Goal: Task Accomplishment & Management: Complete application form

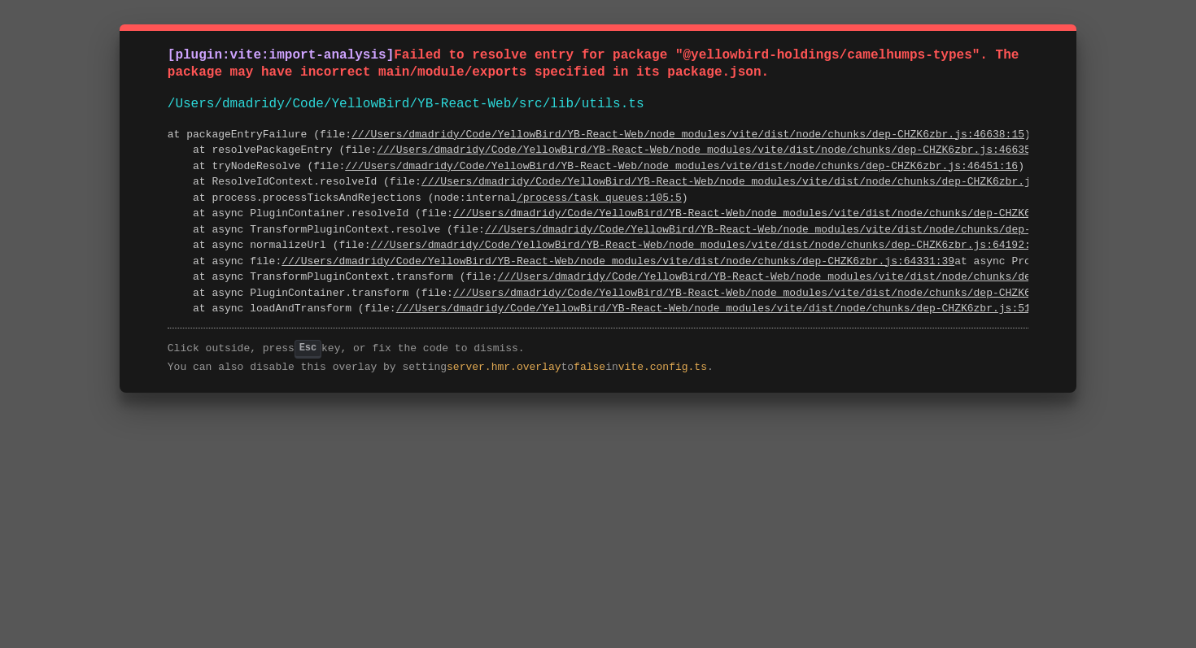
click at [669, 429] on div "[plugin:vite:import-analysis] Failed to resolve entry for package "@yellowbird-…" at bounding box center [598, 324] width 1196 height 648
click at [625, 206] on pre "at packageEntryFailure (file: ///Users/dmadridy/Code/YellowBird/YB-React-Web/no…" at bounding box center [598, 222] width 860 height 190
click at [655, 64] on span "Failed to resolve entry for package "@yellowbird-holdings/camelhumps-types". Th…" at bounding box center [597, 64] width 859 height 32
click at [619, 84] on div "[plugin:vite:import-analysis] Failed to resolve entry for package "@yellowbird-…" at bounding box center [598, 208] width 956 height 368
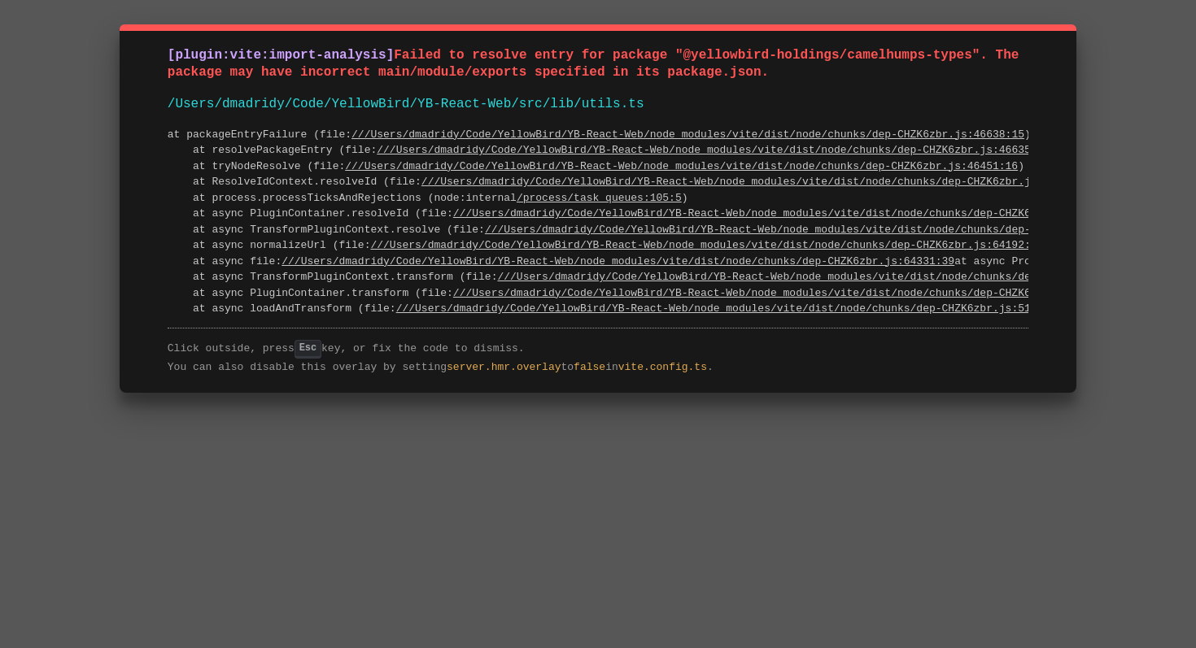
click at [619, 84] on div "[plugin:vite:import-analysis] Failed to resolve entry for package "@yellowbird-…" at bounding box center [598, 208] width 956 height 368
click at [637, 71] on span "Failed to resolve entry for package "@yellowbird-holdings/camelhumps-types". Th…" at bounding box center [597, 64] width 859 height 32
click at [593, 71] on span "Failed to resolve entry for package "@yellowbird-holdings/camelhumps-types". Th…" at bounding box center [597, 64] width 859 height 32
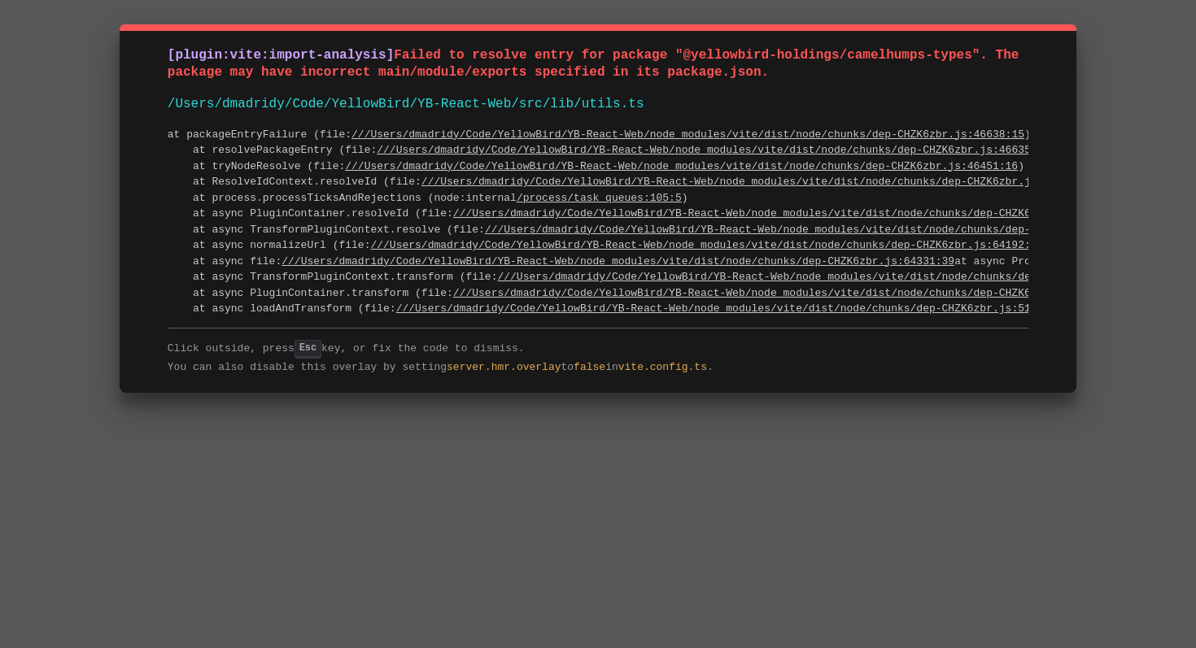
click at [593, 71] on span "Failed to resolve entry for package "@yellowbird-holdings/camelhumps-types". Th…" at bounding box center [597, 64] width 859 height 32
click at [552, 74] on span "Failed to resolve entry for package "@yellowbird-holdings/camelhumps-types". Th…" at bounding box center [597, 64] width 859 height 32
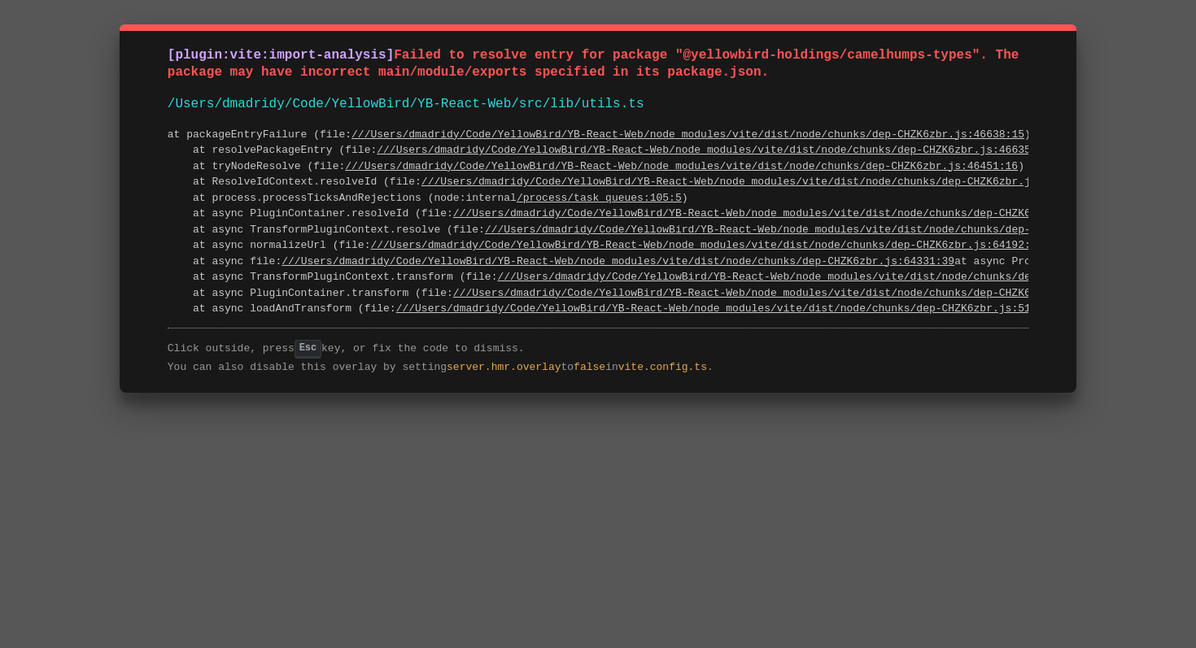
click at [602, 73] on span "Failed to resolve entry for package "@yellowbird-holdings/camelhumps-types". Th…" at bounding box center [597, 64] width 859 height 32
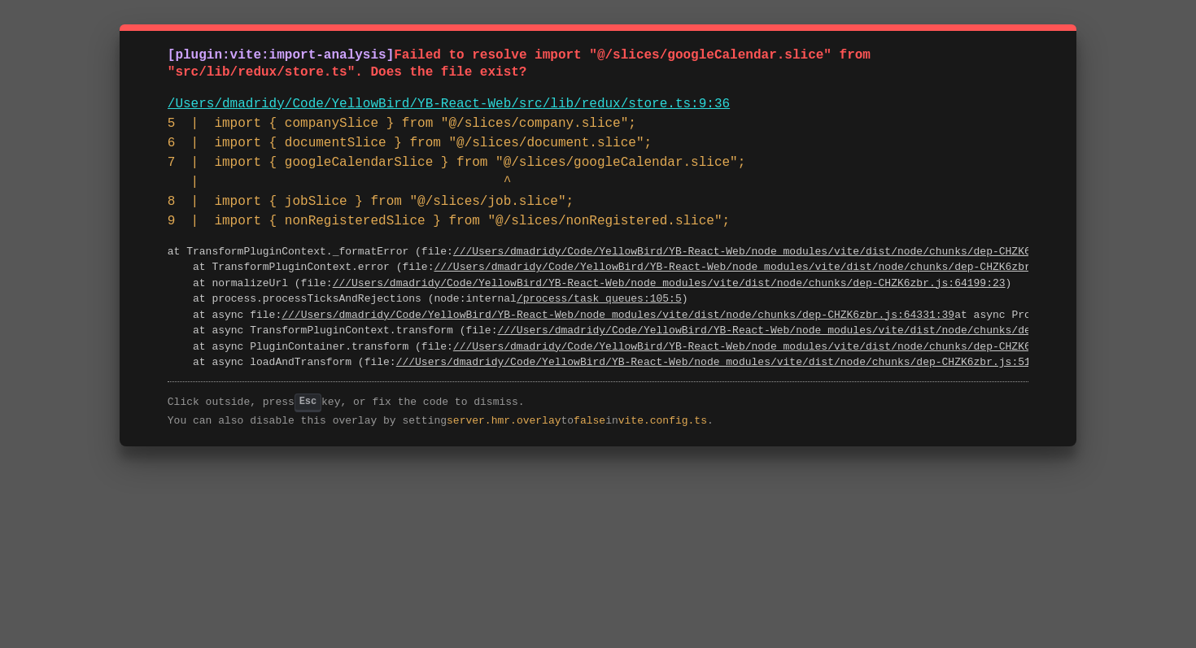
click at [664, 242] on div "[plugin:vite:import-analysis] Failed to resolve import "@/slices/googleCalendar…" at bounding box center [598, 235] width 956 height 422
click at [673, 233] on div "[plugin:vite:import-analysis] Failed to resolve import "@/slices/googleCalendar…" at bounding box center [598, 235] width 956 height 422
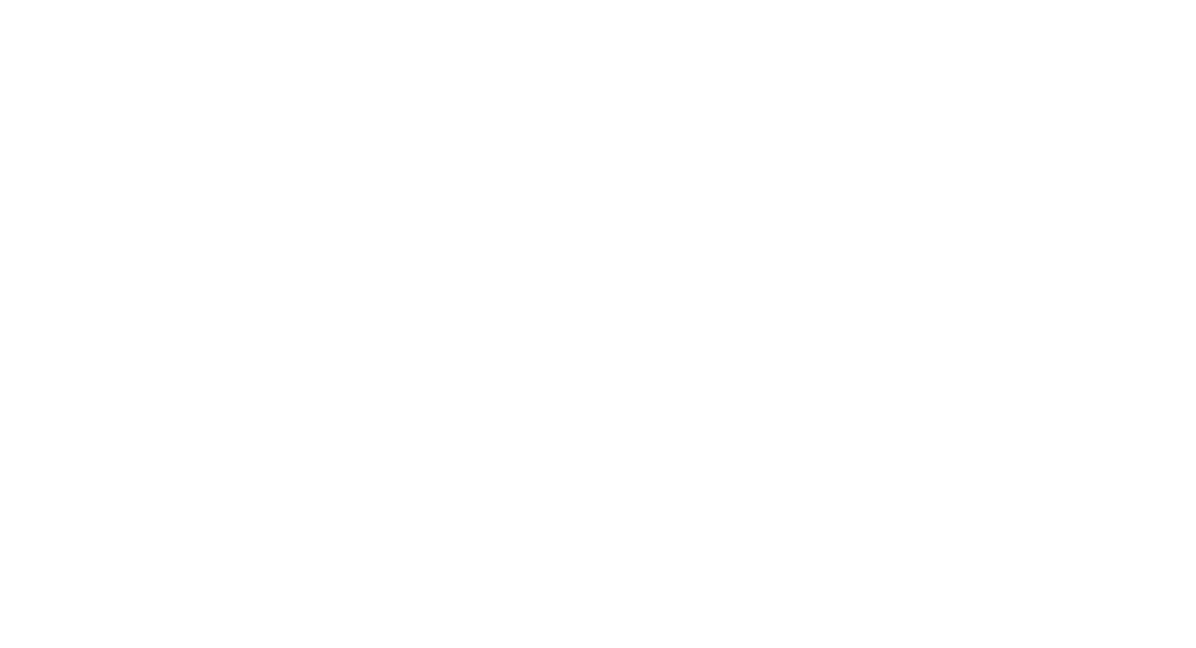
click at [232, 7] on html at bounding box center [598, 3] width 1196 height 7
click at [787, 7] on html at bounding box center [598, 3] width 1196 height 7
click at [799, 7] on html at bounding box center [598, 3] width 1196 height 7
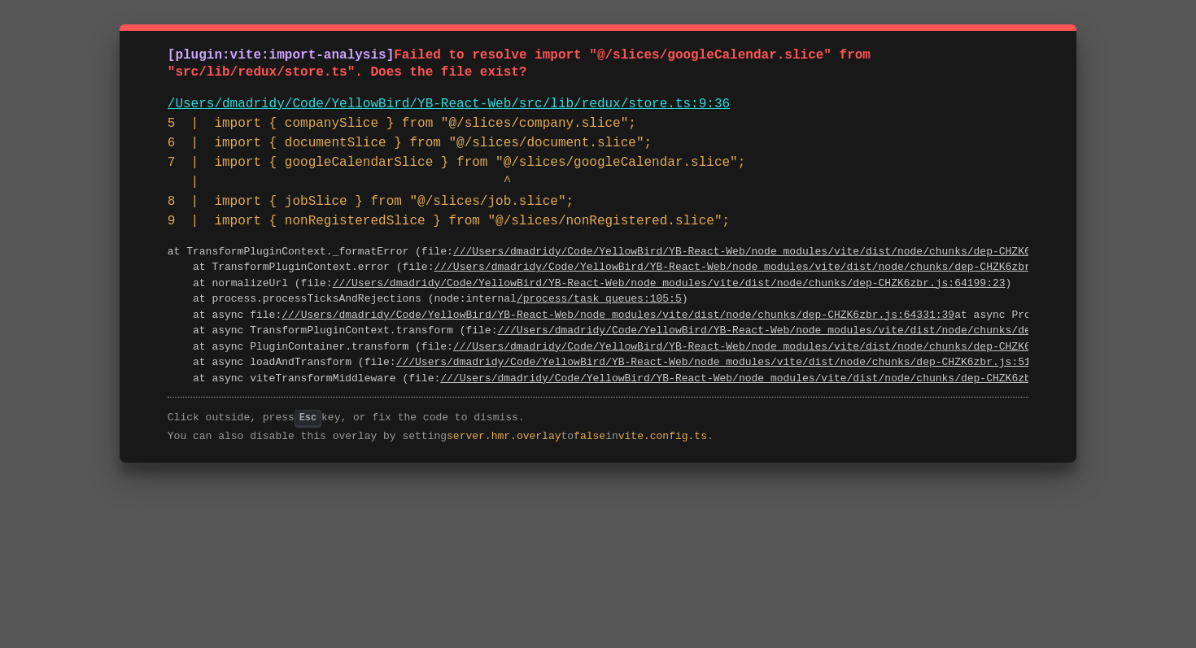
click at [801, 111] on pre "/Users/dmadridy/Code/YellowBird/YB-React-Web/src/lib/redux/store.ts:9:36" at bounding box center [598, 104] width 860 height 20
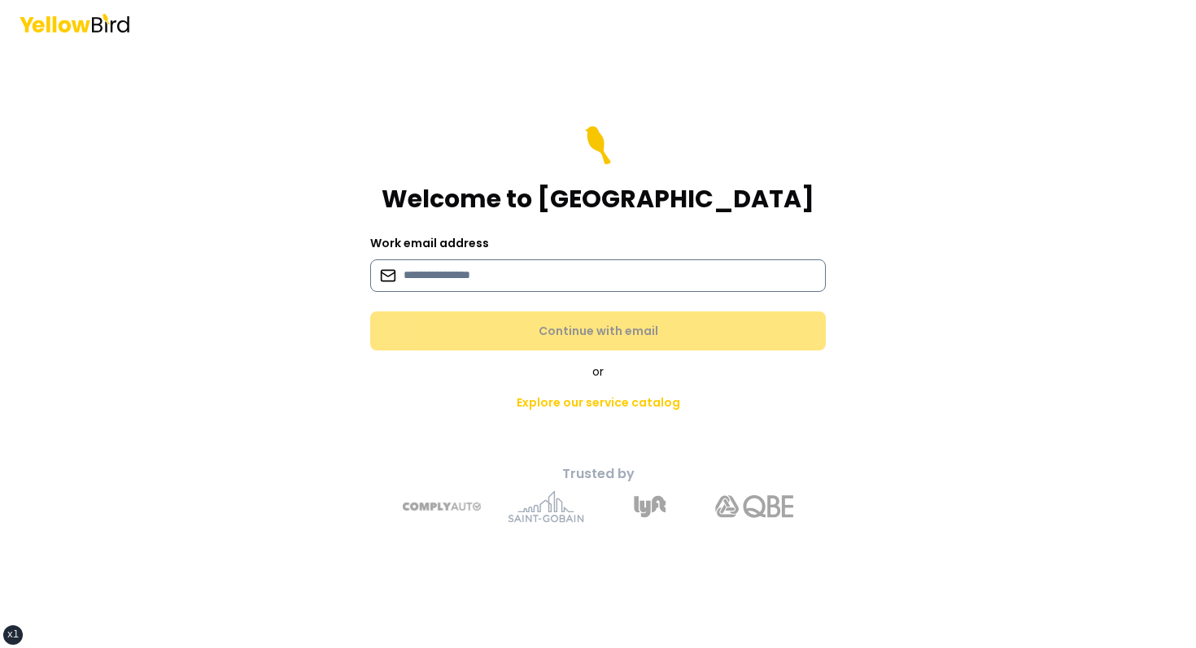
click at [451, 276] on input at bounding box center [597, 275] width 455 height 33
click at [532, 290] on input at bounding box center [597, 275] width 455 height 33
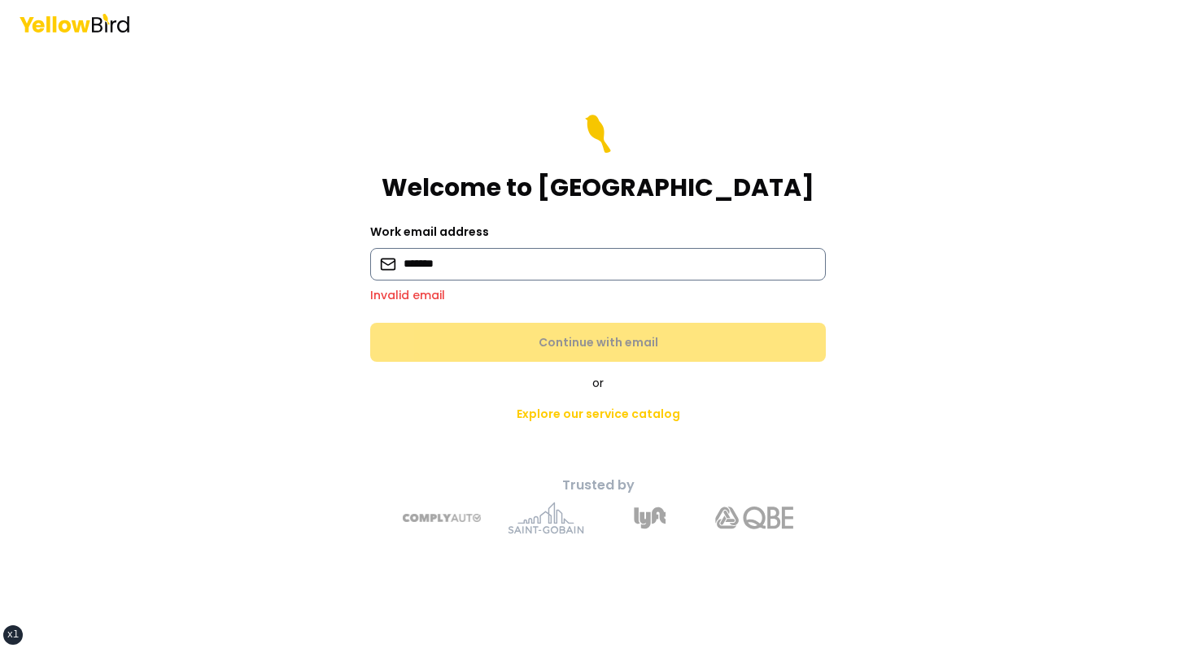
type input "**********"
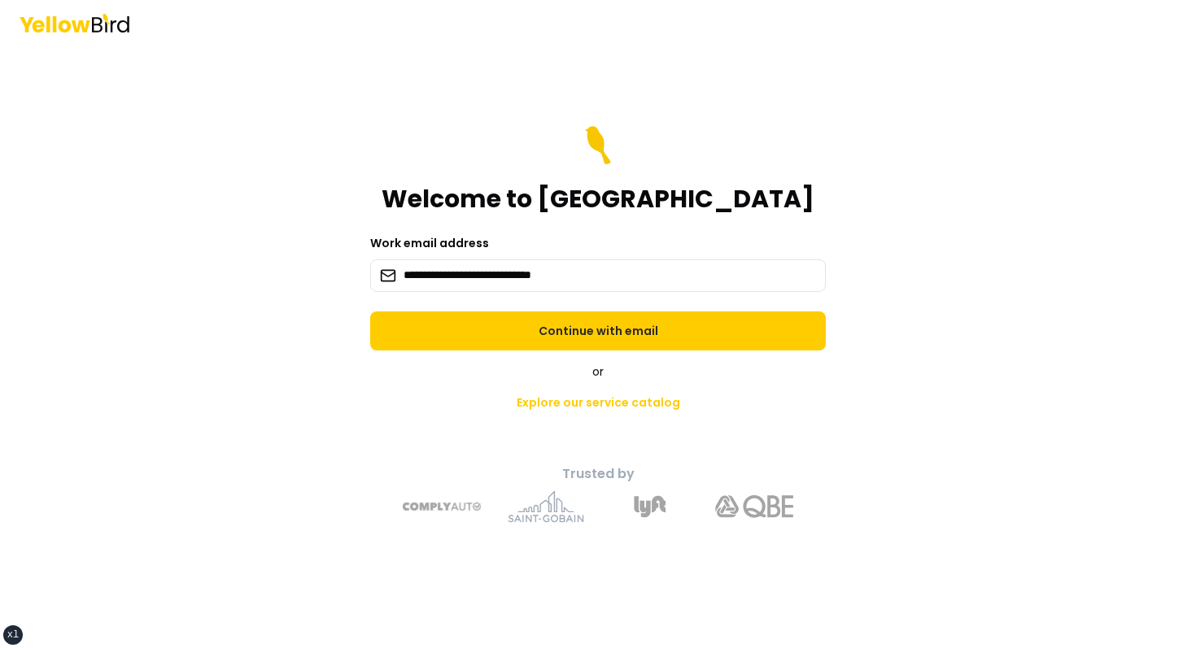
click at [503, 355] on div "**********" at bounding box center [597, 347] width 599 height 377
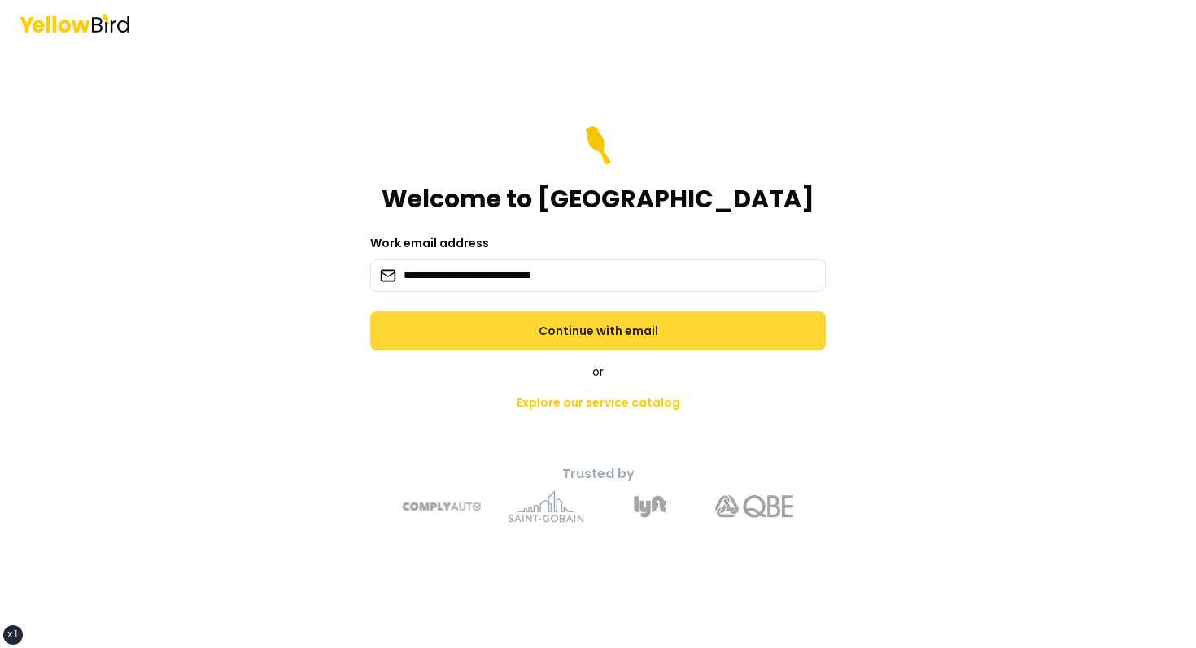
click at [521, 319] on button "Continue with email" at bounding box center [597, 330] width 455 height 39
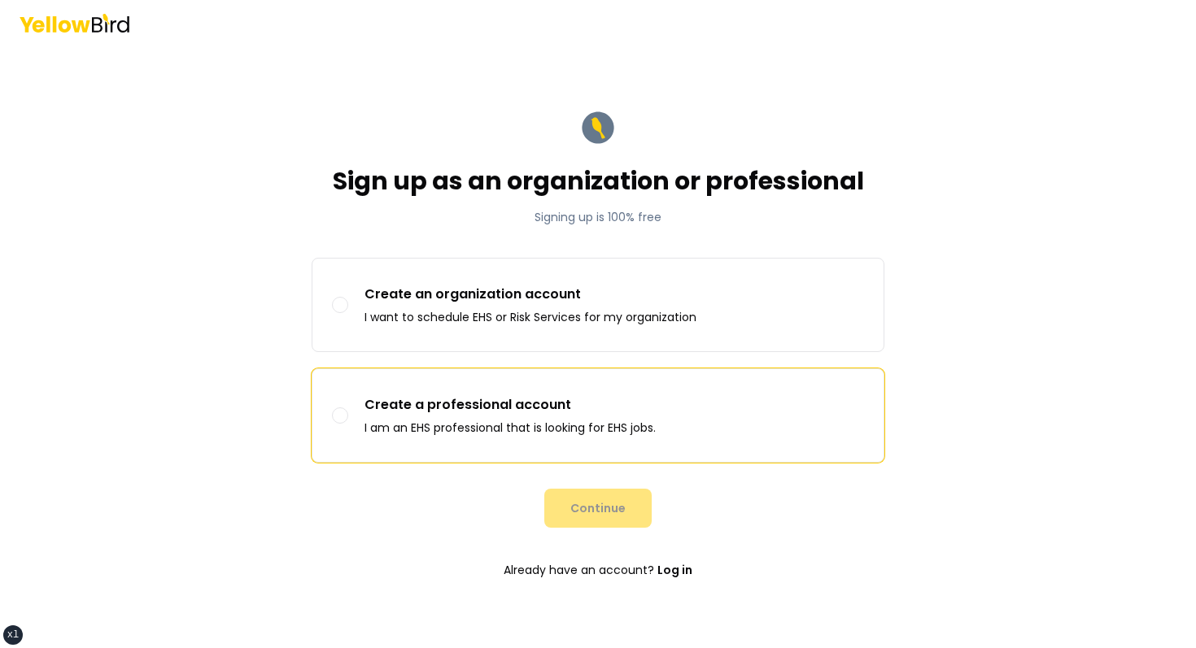
click at [468, 381] on label "Create a professional account I am an EHS professional that is looking for EHS …" at bounding box center [597, 415] width 571 height 93
click at [348, 407] on button "Create a professional account I am an EHS professional that is looking for EHS …" at bounding box center [340, 415] width 16 height 16
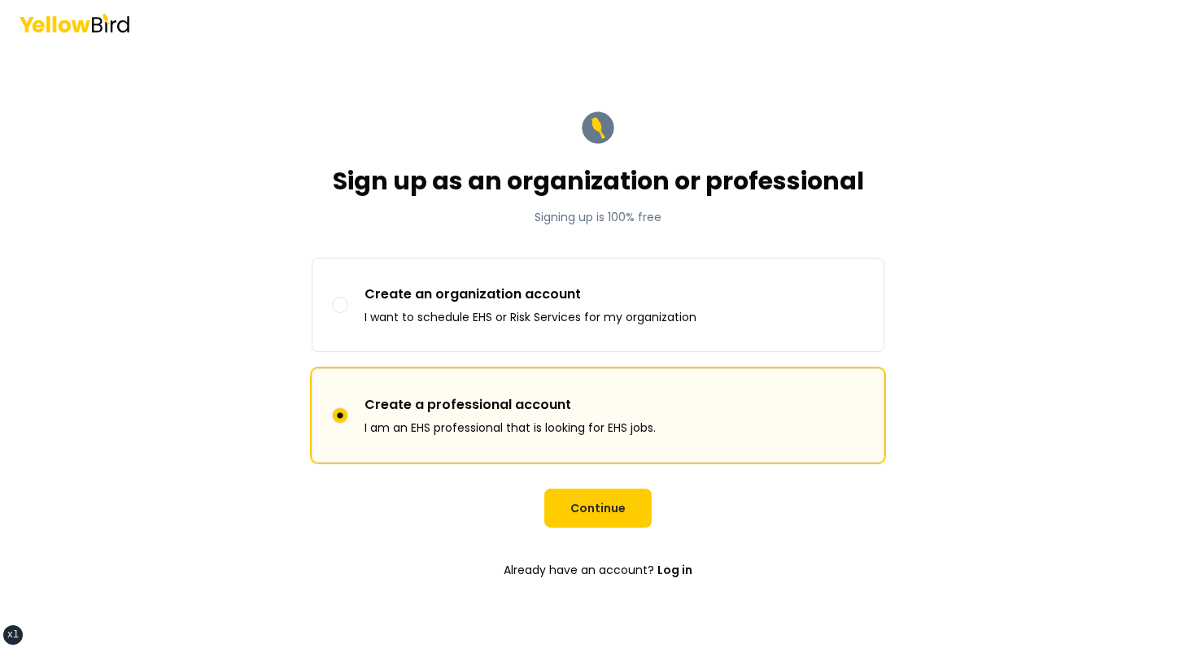
click at [610, 529] on form "Sign up as an organization or professional Signing up is 100% free Sign up as C…" at bounding box center [597, 347] width 599 height 504
click at [610, 520] on button "Continue" at bounding box center [597, 508] width 107 height 39
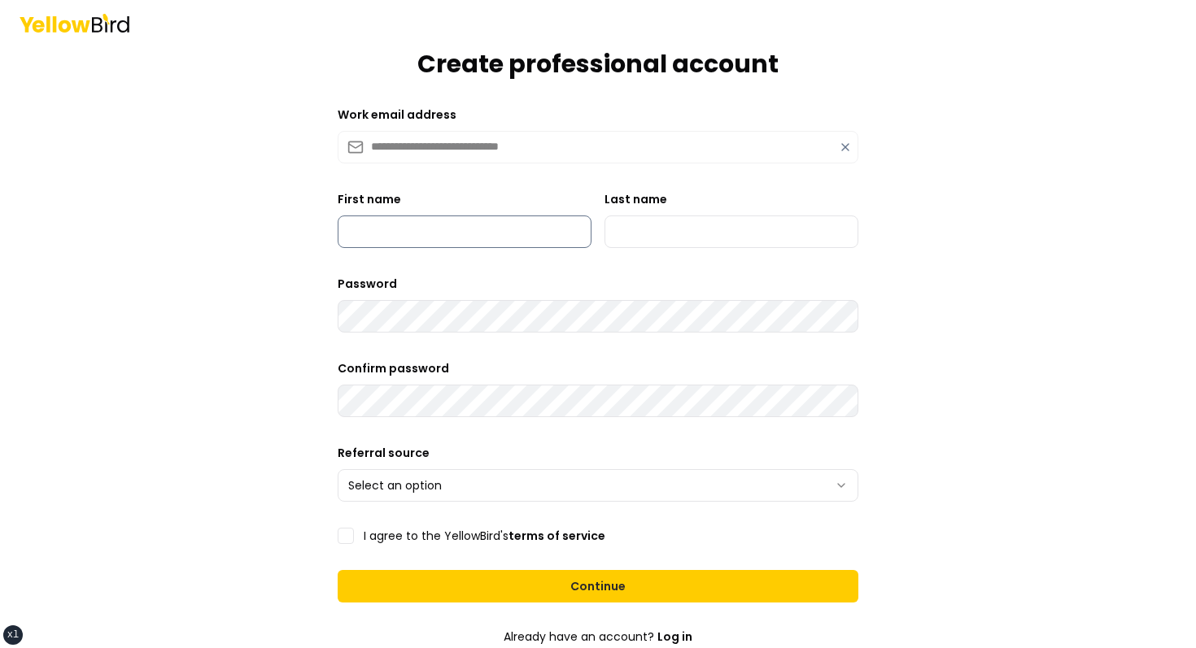
click at [449, 227] on input "First name" at bounding box center [465, 232] width 254 height 33
type input "*****"
click at [650, 209] on div "Last name" at bounding box center [731, 218] width 254 height 59
click at [640, 217] on input "Last name" at bounding box center [731, 232] width 254 height 33
type input "******"
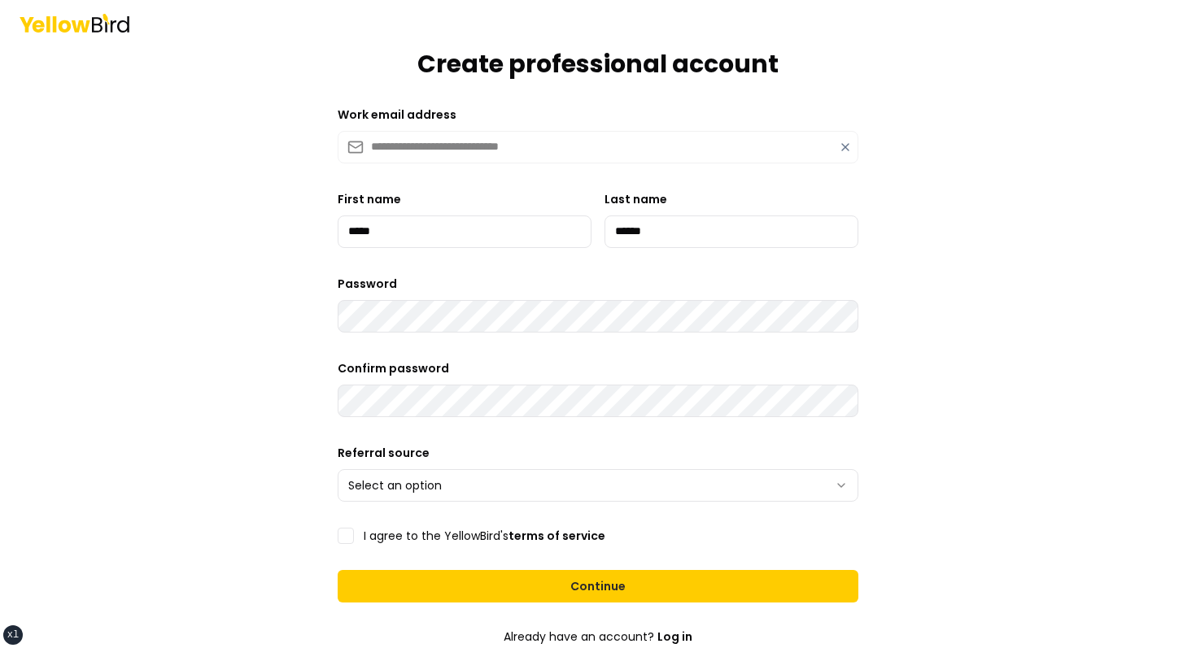
click at [507, 465] on div "**********" at bounding box center [598, 472] width 520 height 59
click at [475, 481] on html "**********" at bounding box center [598, 324] width 1196 height 648
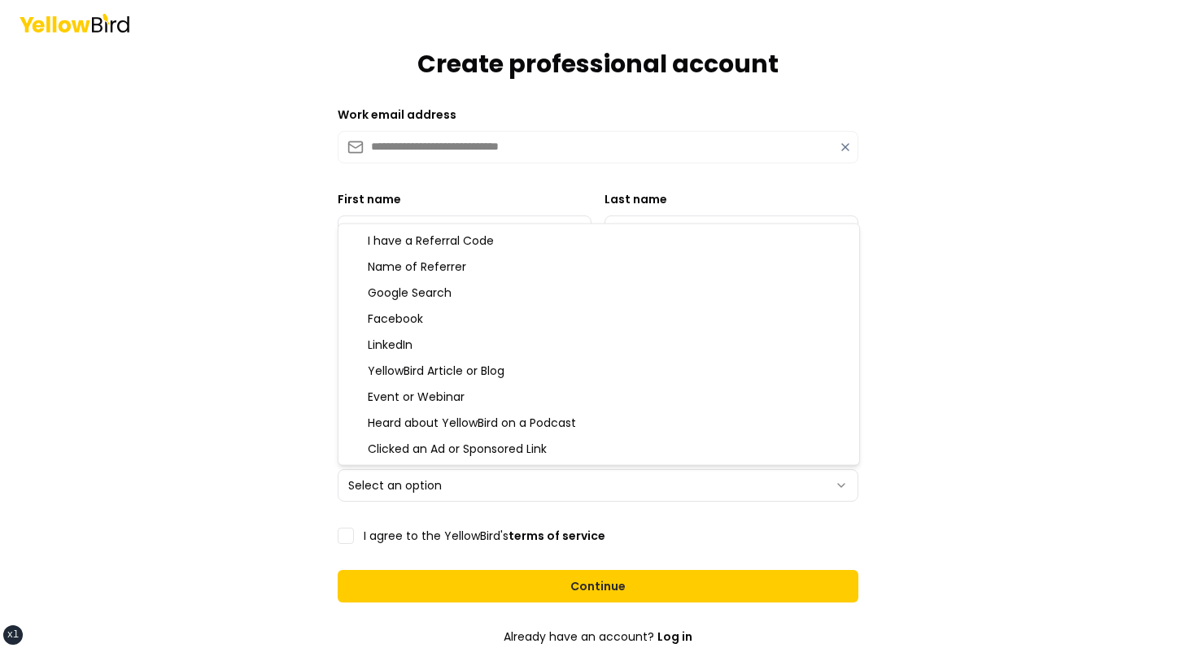
select select "**********"
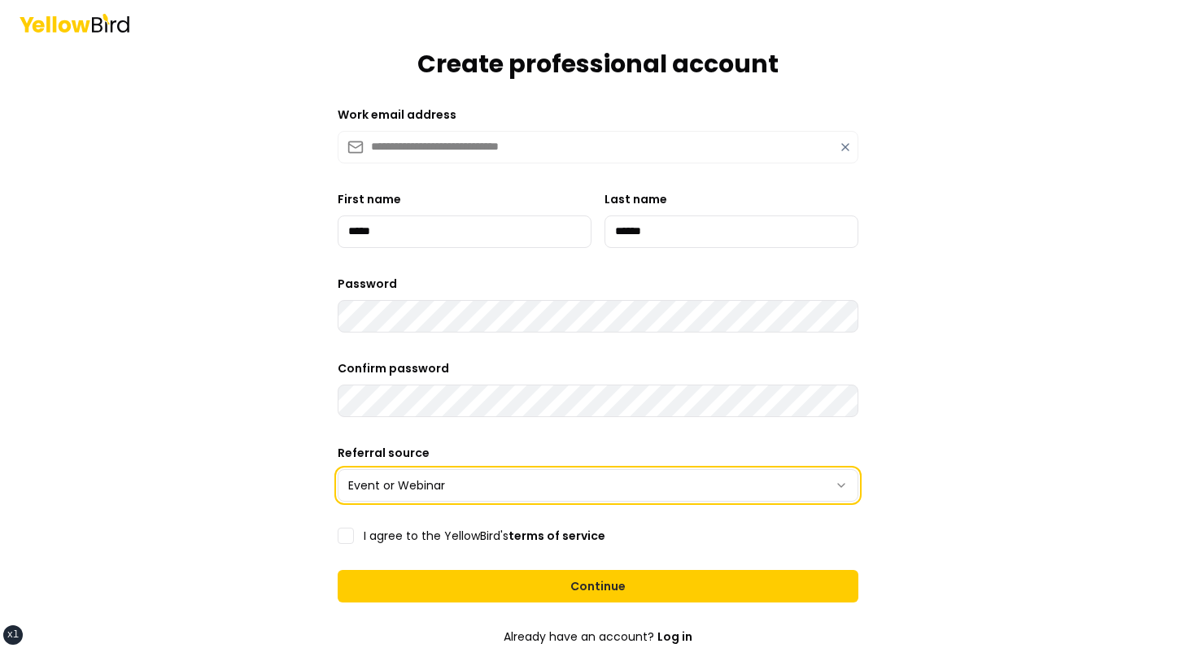
scroll to position [100, 0]
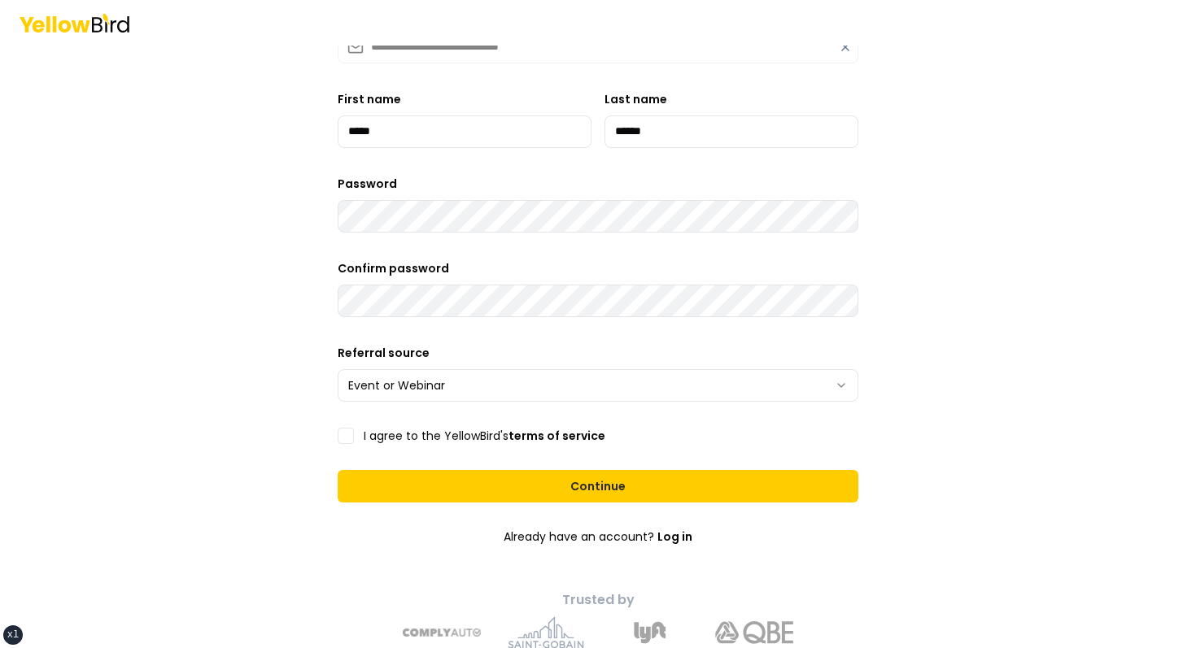
click at [410, 448] on form "**********" at bounding box center [597, 270] width 547 height 784
click at [425, 438] on label "I agree to the YellowBird's terms of service" at bounding box center [485, 435] width 242 height 11
click at [354, 438] on button "I agree to the YellowBird's terms of service" at bounding box center [346, 436] width 16 height 16
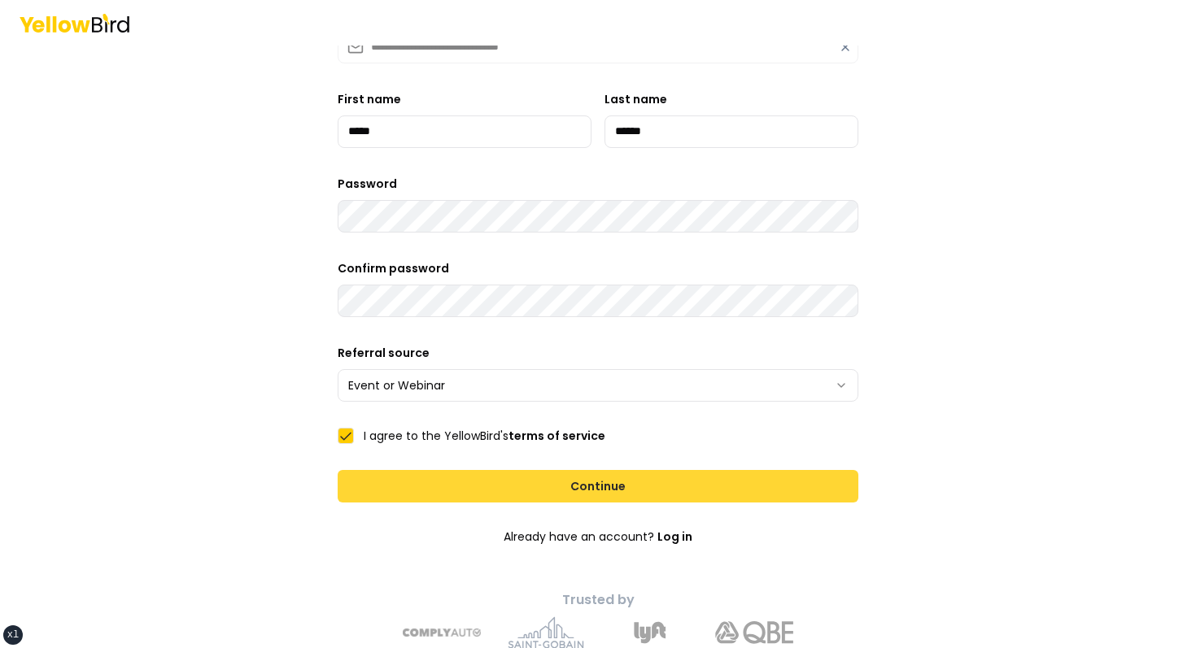
click at [483, 482] on button "Continue" at bounding box center [598, 486] width 520 height 33
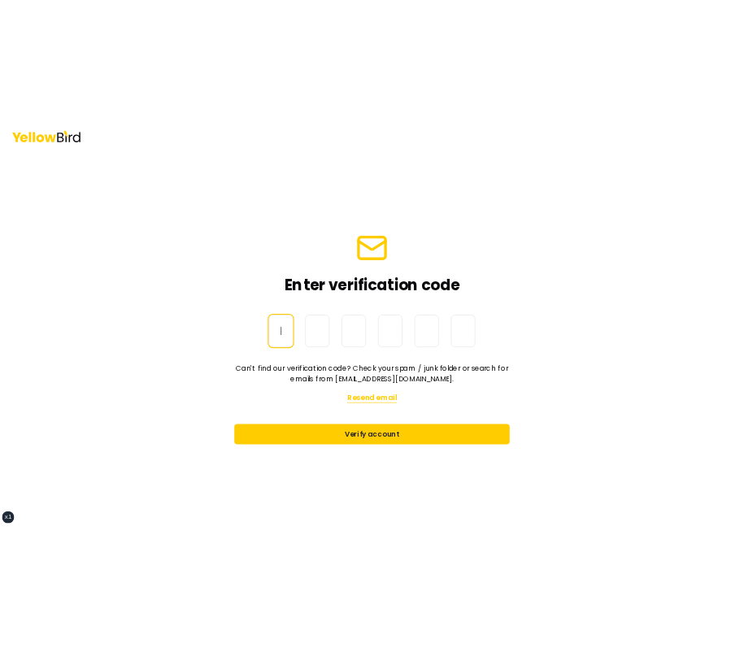
scroll to position [0, 0]
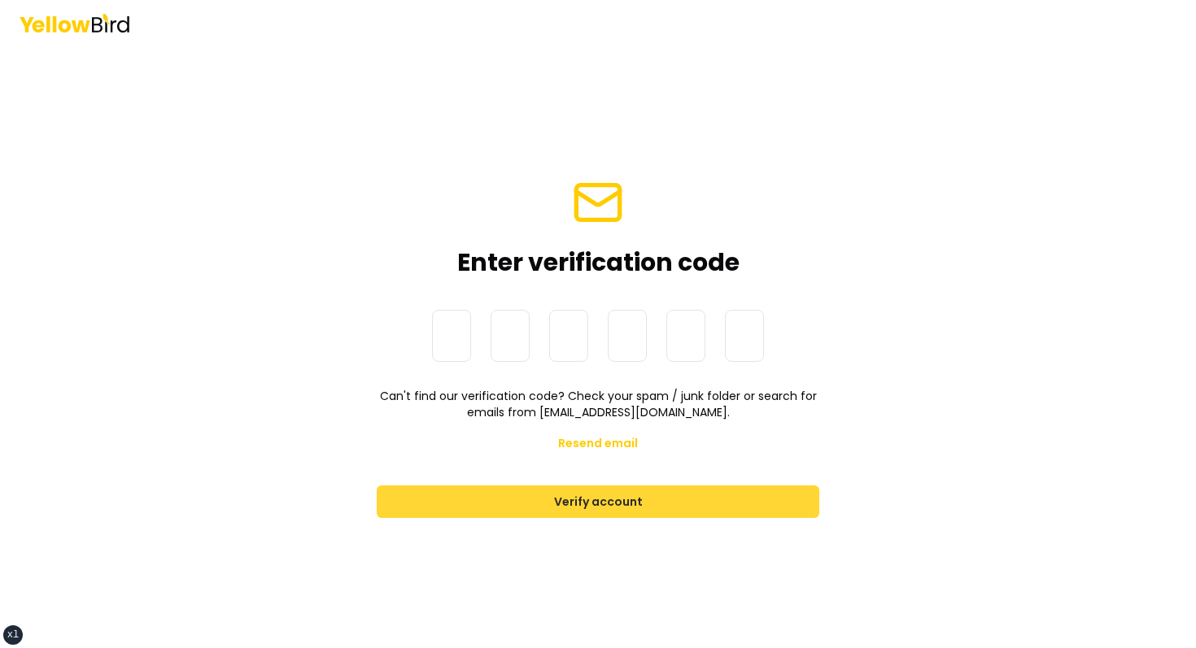
click at [529, 490] on button "Verify account" at bounding box center [598, 502] width 442 height 33
type input "******"
click at [628, 499] on button "Verify account" at bounding box center [598, 502] width 442 height 33
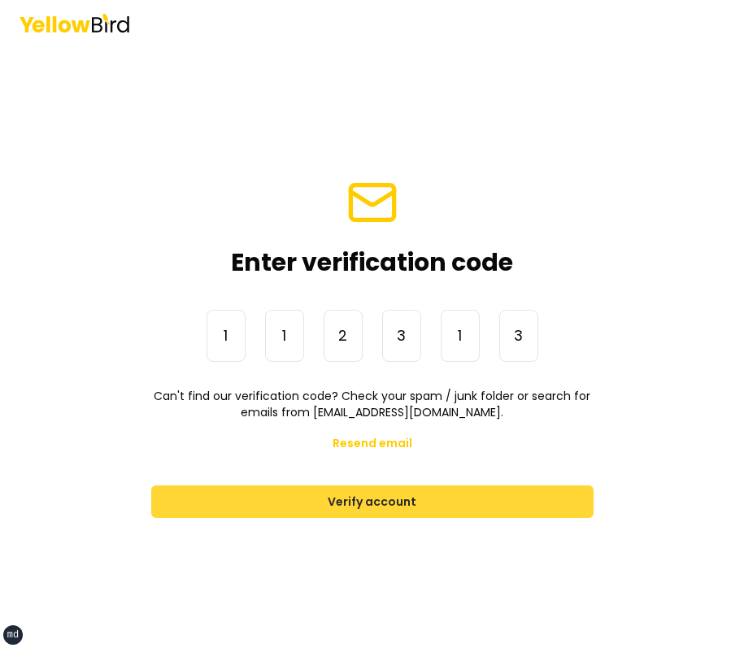
click at [489, 512] on button "Verify account" at bounding box center [372, 502] width 442 height 33
click at [452, 500] on button "Verify account" at bounding box center [372, 502] width 442 height 33
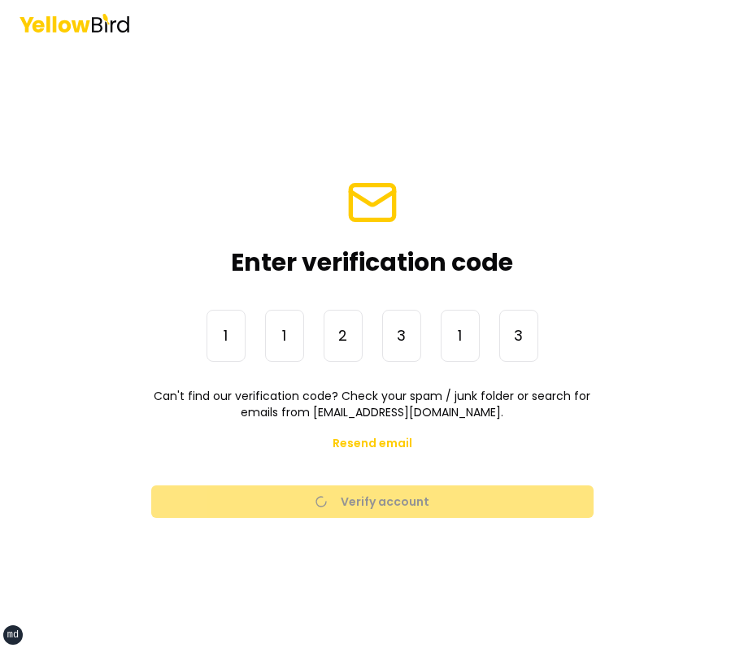
click at [541, 65] on main "Enter verification code One-Time Password 1 1 2 3 1 3 ****** Can't find our ver…" at bounding box center [372, 347] width 625 height 603
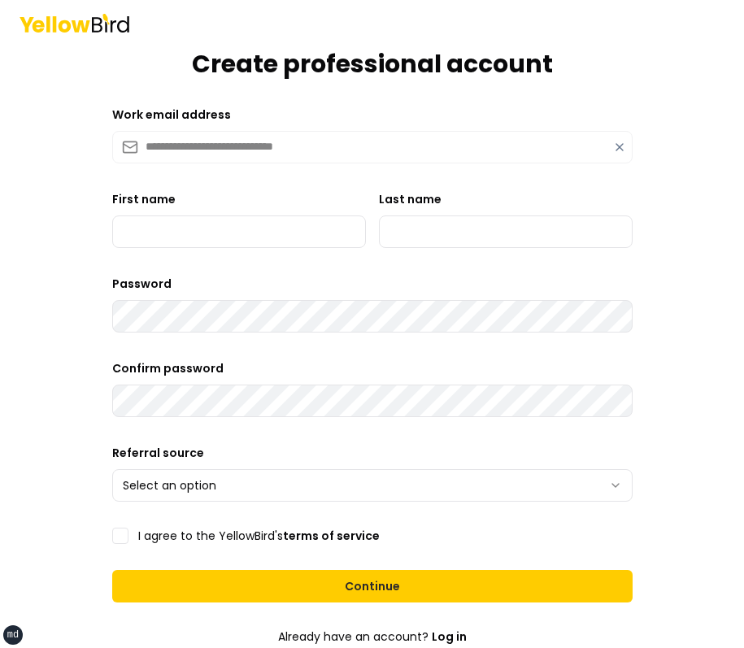
click at [613, 145] on icon at bounding box center [619, 147] width 13 height 13
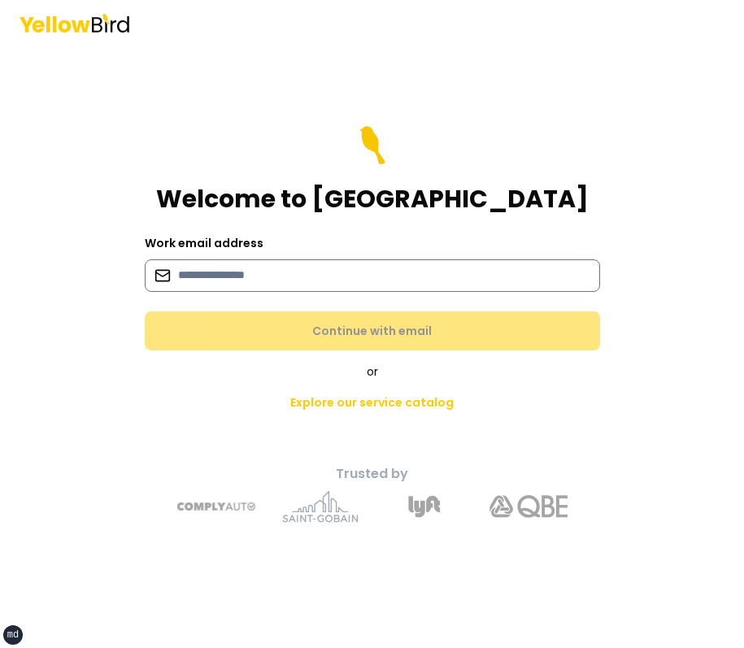
click at [278, 267] on input at bounding box center [372, 275] width 455 height 33
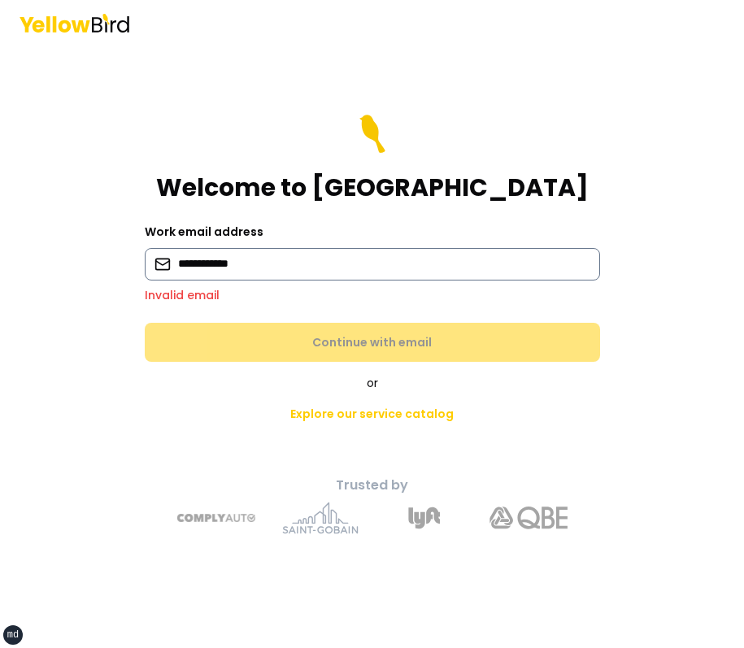
type input "**********"
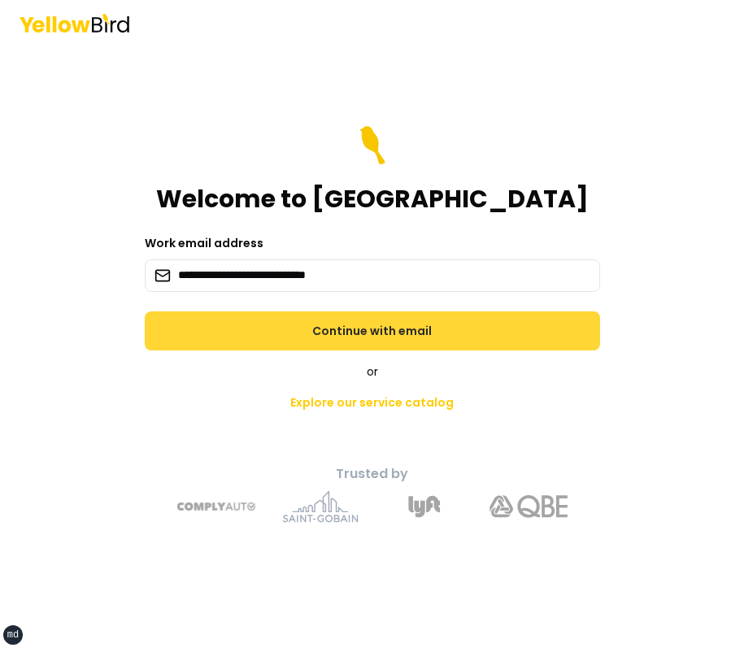
click at [280, 347] on button "Continue with email" at bounding box center [372, 330] width 455 height 39
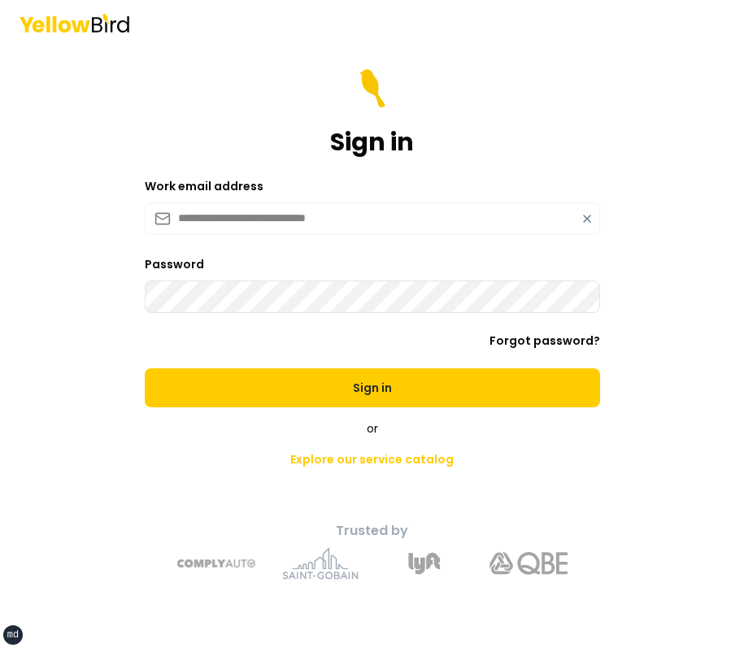
click at [145, 368] on button "Sign in" at bounding box center [372, 387] width 455 height 39
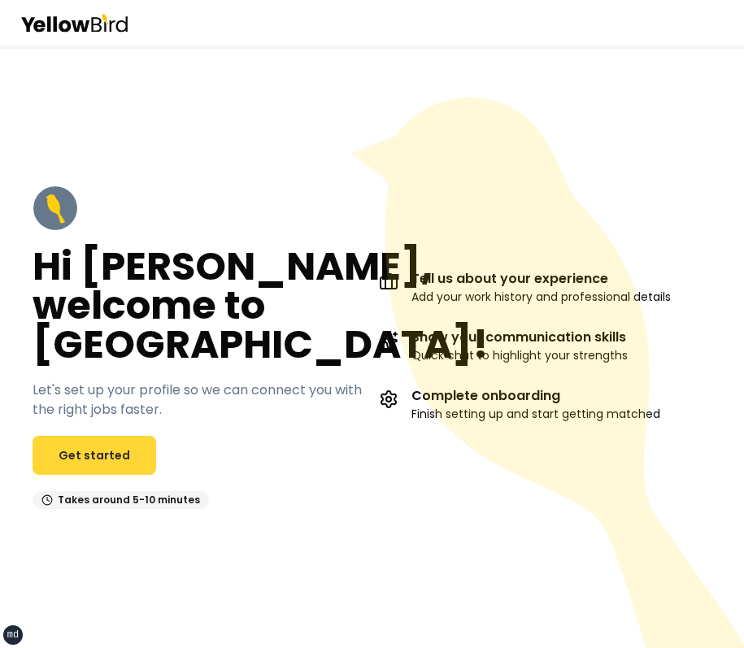
click at [103, 468] on link "Get started" at bounding box center [95, 455] width 124 height 39
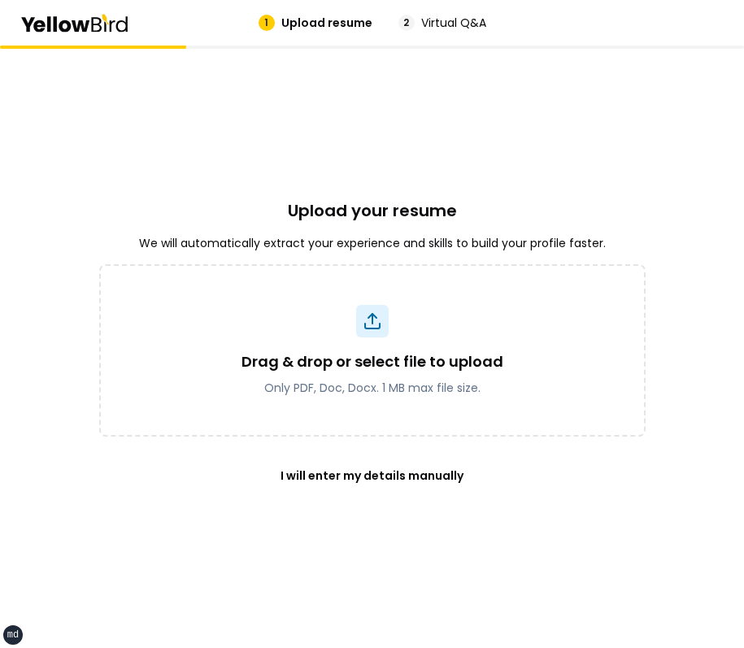
click at [625, 153] on div "Upload your resume We will automatically extract your experience and skills to …" at bounding box center [372, 347] width 547 height 603
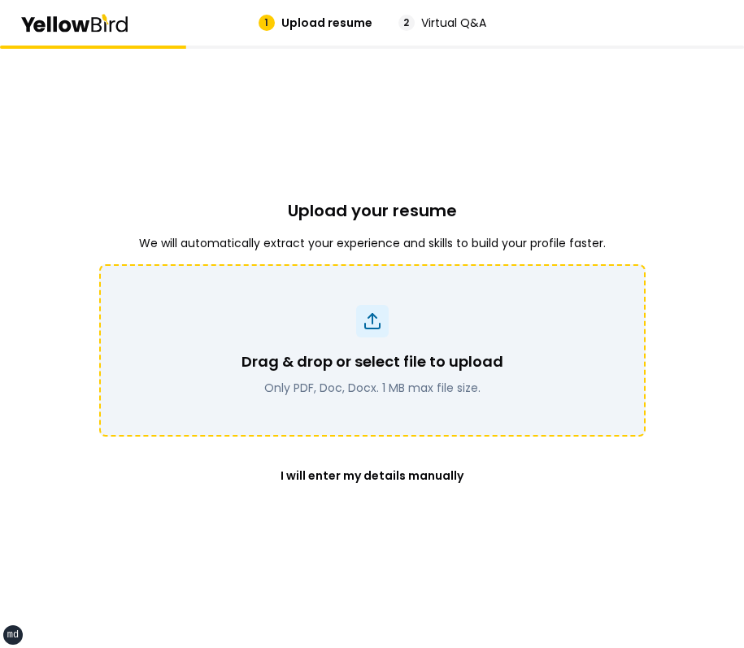
click at [466, 388] on p "Only PDF, Doc, Docx. 1 MB max file size." at bounding box center [373, 388] width 262 height 16
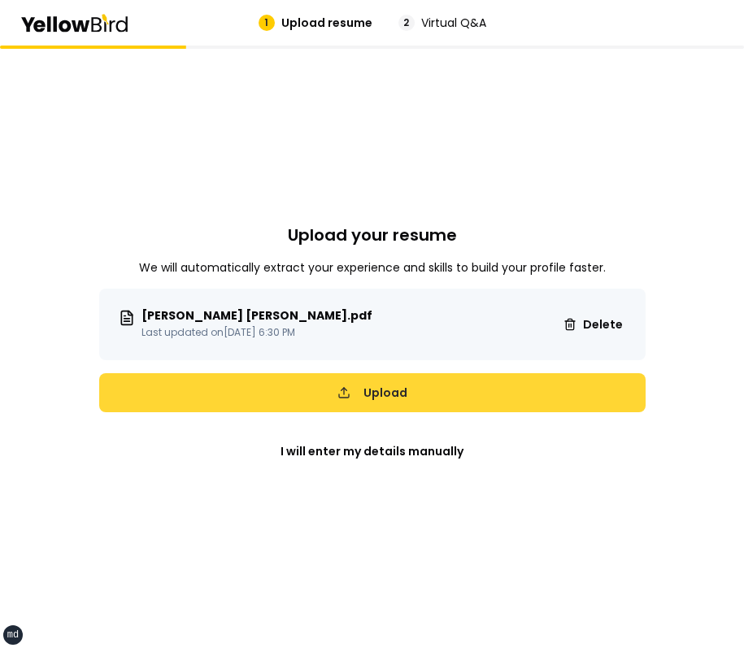
click at [528, 397] on button "Upload" at bounding box center [372, 392] width 547 height 39
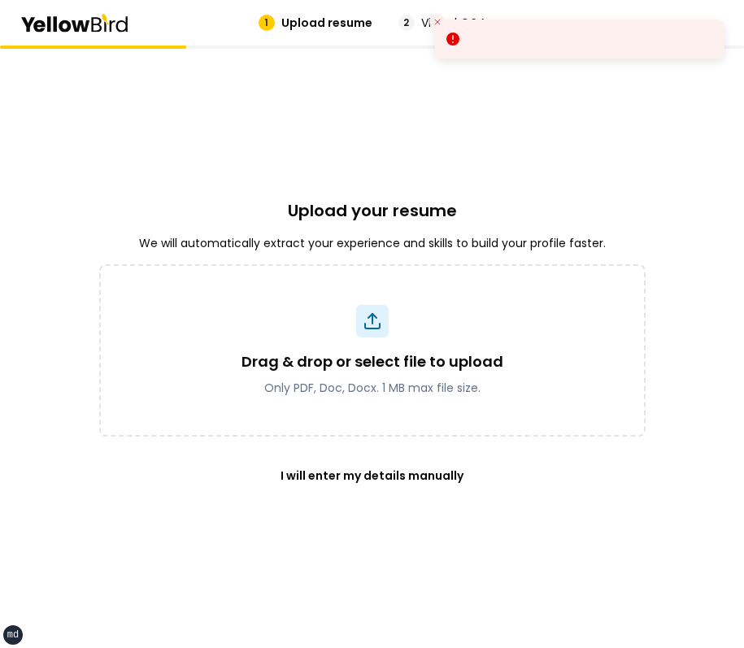
click at [682, 211] on div "Upload your resume We will automatically extract your experience and skills to …" at bounding box center [372, 347] width 744 height 603
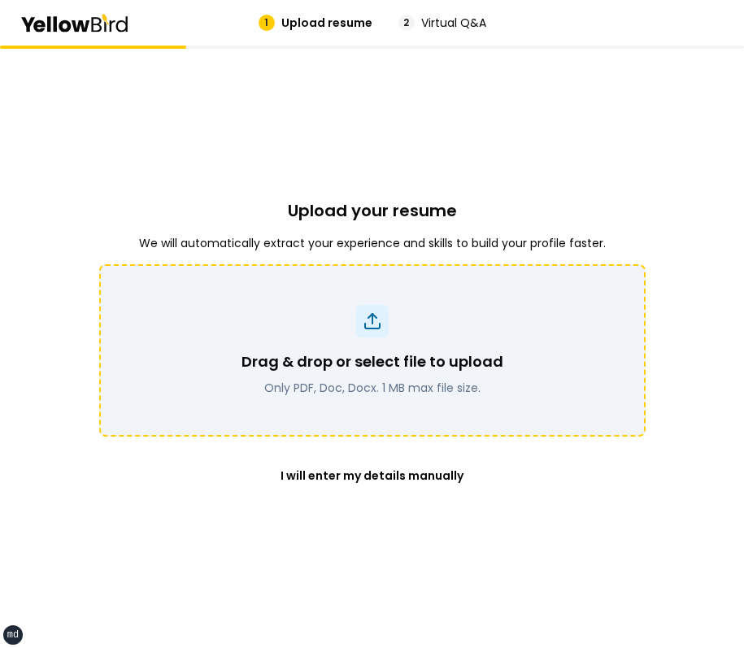
click at [442, 324] on div "Drag & drop or select file to upload Only PDF, Doc, Docx. 1 MB max file size." at bounding box center [372, 350] width 504 height 91
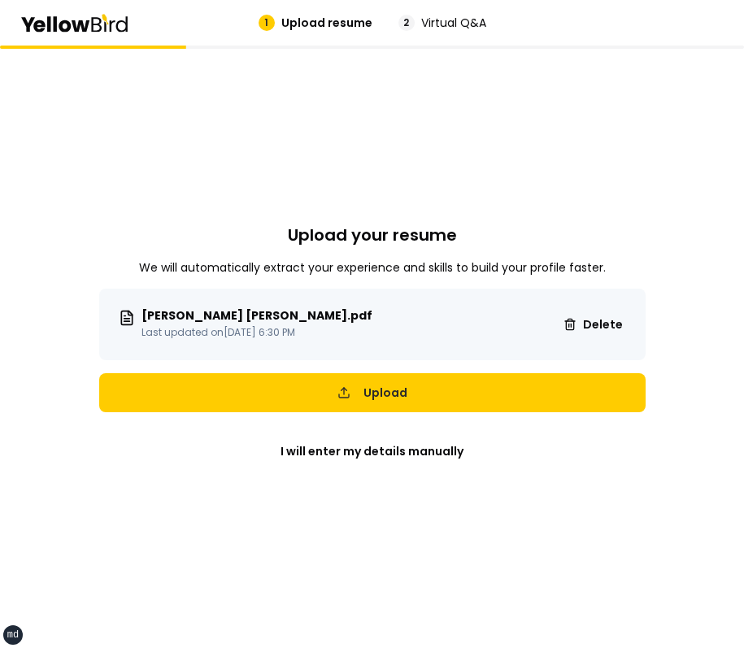
click at [425, 428] on div "DAVID MADRID YEPEZ CV.pdf Last updated on Mar 14, 2025 6:30 PM Delete Upload I …" at bounding box center [372, 380] width 547 height 182
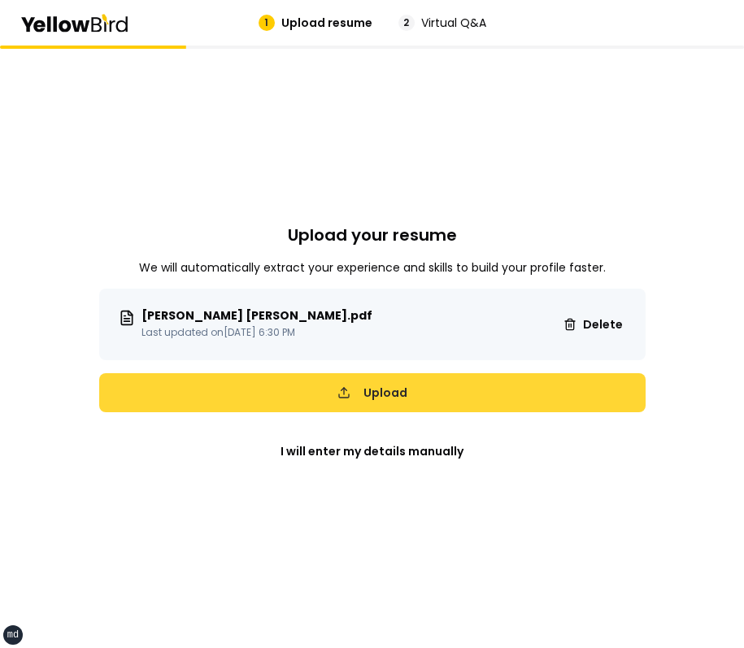
click at [446, 403] on button "Upload" at bounding box center [372, 392] width 547 height 39
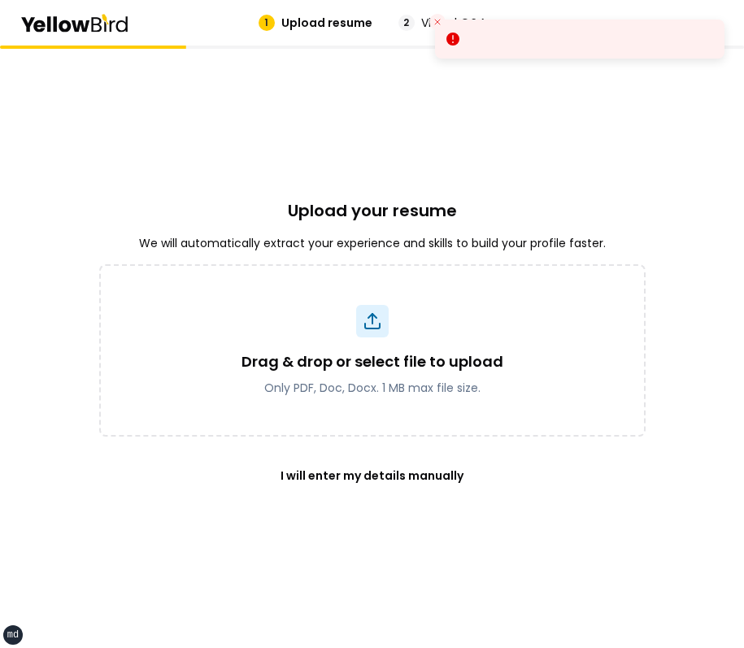
click at [538, 121] on div "Upload your resume We will automatically extract your experience and skills to …" at bounding box center [372, 347] width 547 height 603
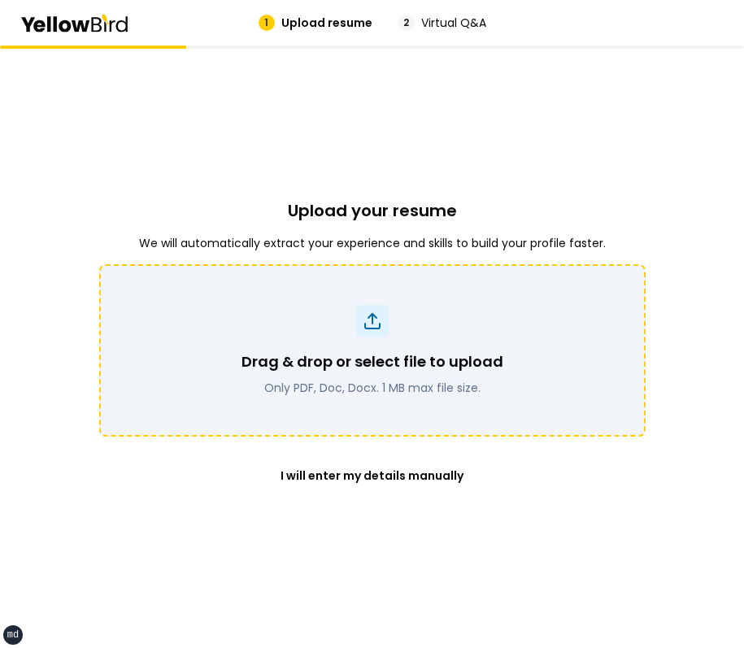
click at [288, 388] on p "Only PDF, Doc, Docx. 1 MB max file size." at bounding box center [373, 388] width 262 height 16
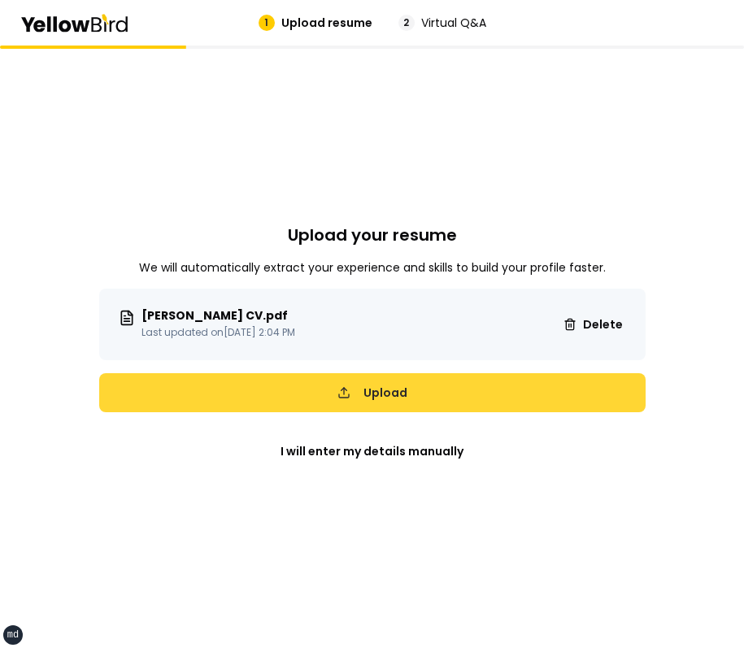
click at [481, 375] on button "Upload" at bounding box center [372, 392] width 547 height 39
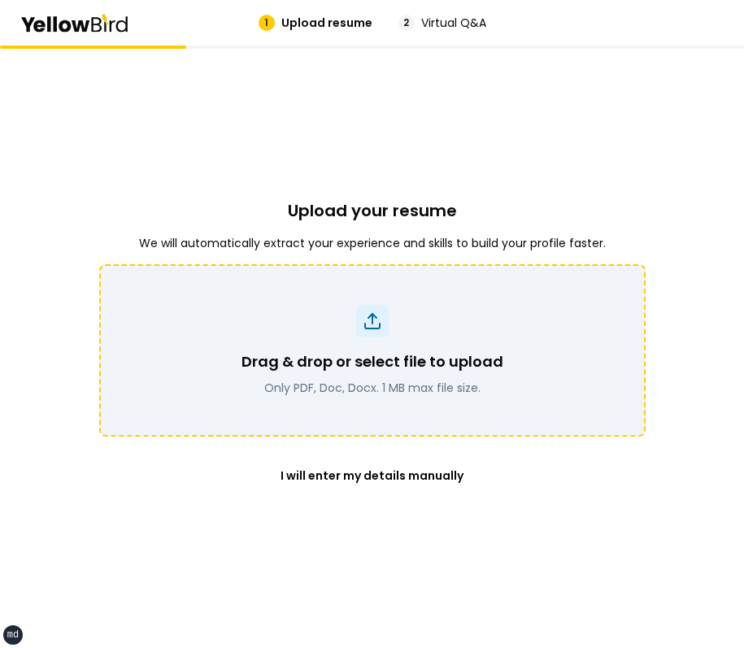
click at [382, 381] on p "Only PDF, Doc, Docx. 1 MB max file size." at bounding box center [373, 388] width 262 height 16
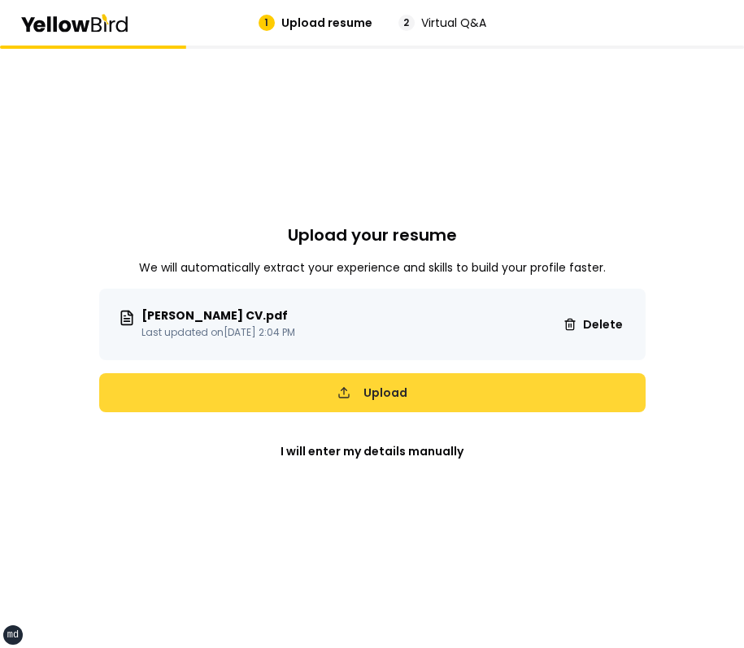
click at [459, 398] on button "Upload" at bounding box center [372, 392] width 547 height 39
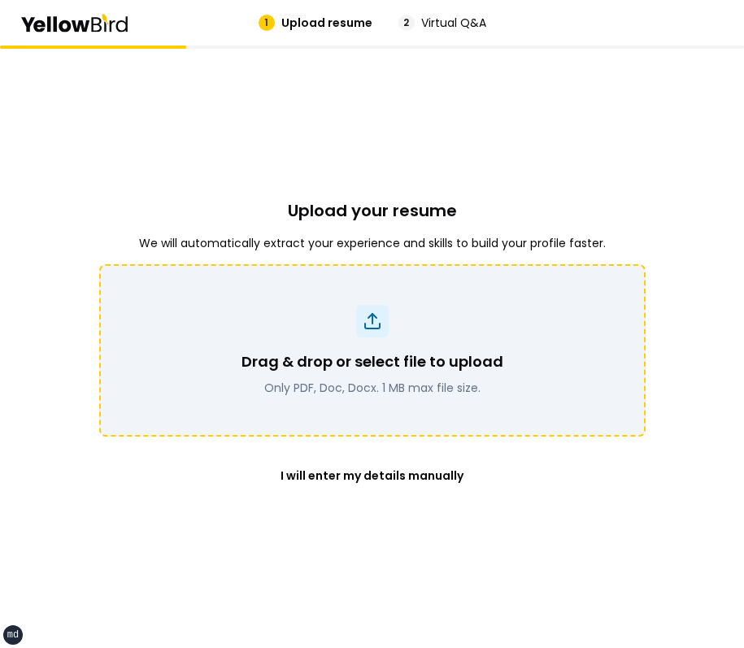
click at [390, 306] on div "Drag & drop or select file to upload Only PDF, Doc, Docx. 1 MB max file size." at bounding box center [372, 350] width 504 height 91
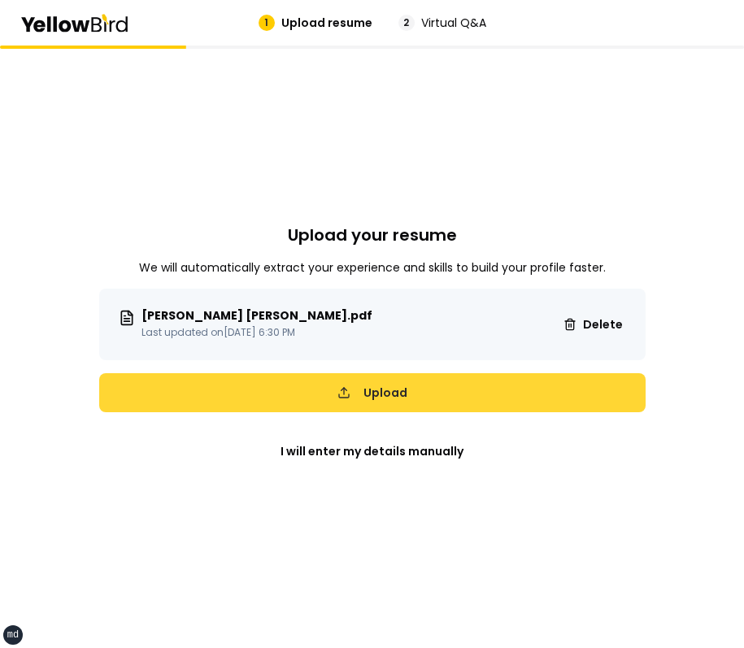
click at [473, 385] on button "Upload" at bounding box center [372, 392] width 547 height 39
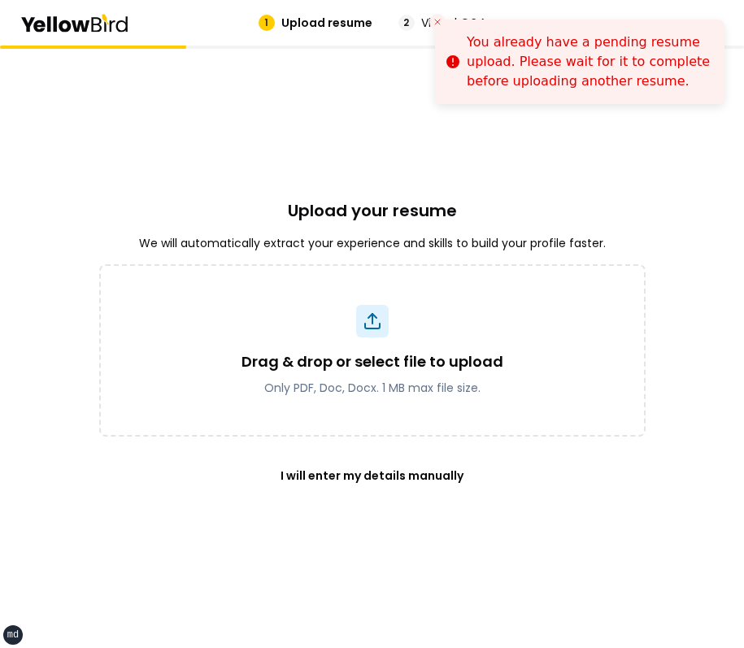
click at [601, 188] on div "Upload your resume We will automatically extract your experience and skills to …" at bounding box center [372, 347] width 547 height 603
click at [439, 26] on icon "Close toast" at bounding box center [438, 22] width 10 height 10
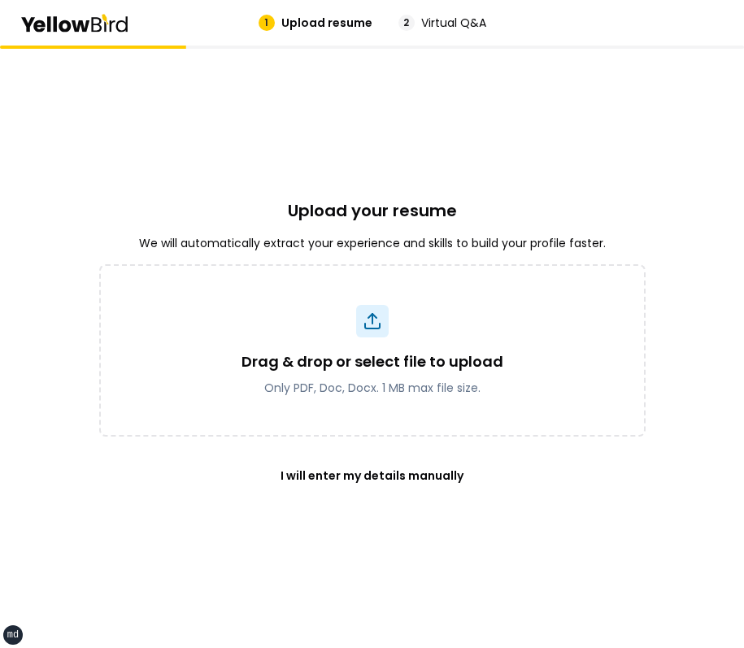
click at [532, 152] on div "Upload your resume We will automatically extract your experience and skills to …" at bounding box center [372, 347] width 547 height 603
click at [682, 165] on div "Upload your resume We will automatically extract your experience and skills to …" at bounding box center [372, 347] width 744 height 603
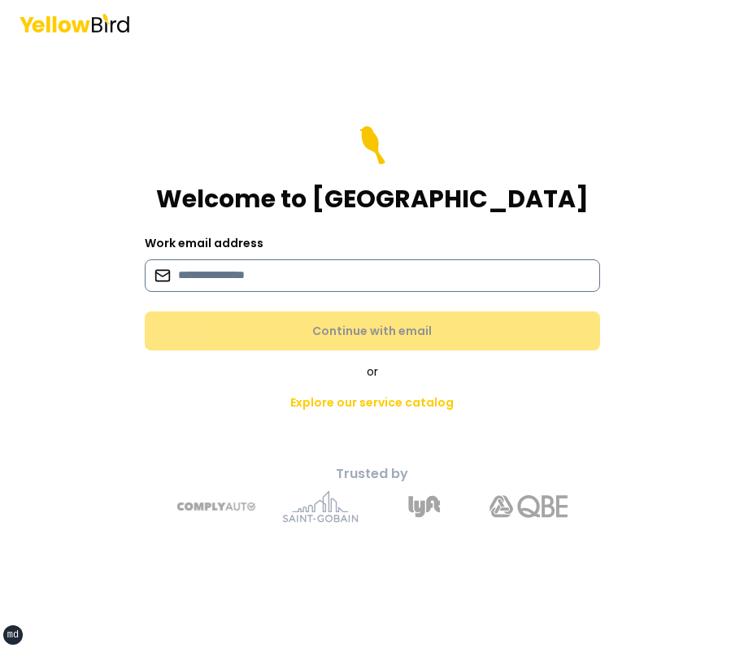
click at [318, 277] on input at bounding box center [372, 275] width 455 height 33
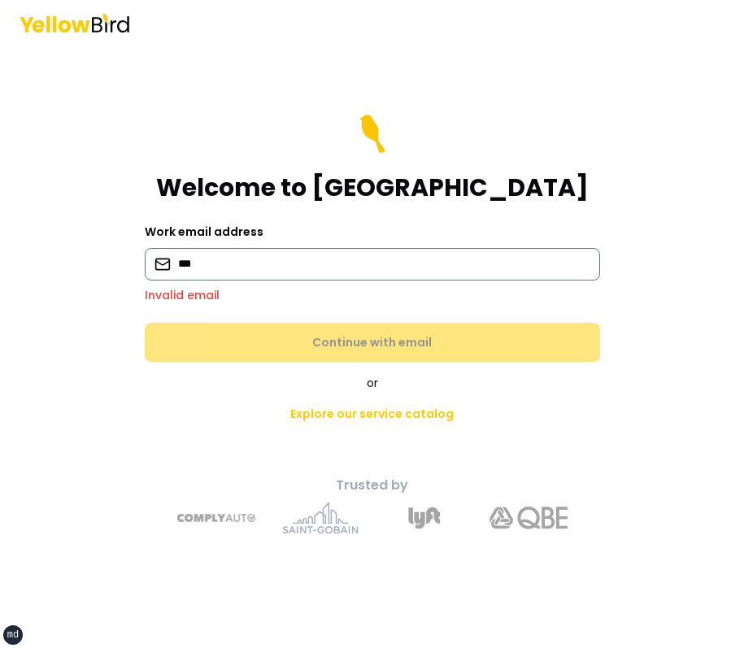
type input "**********"
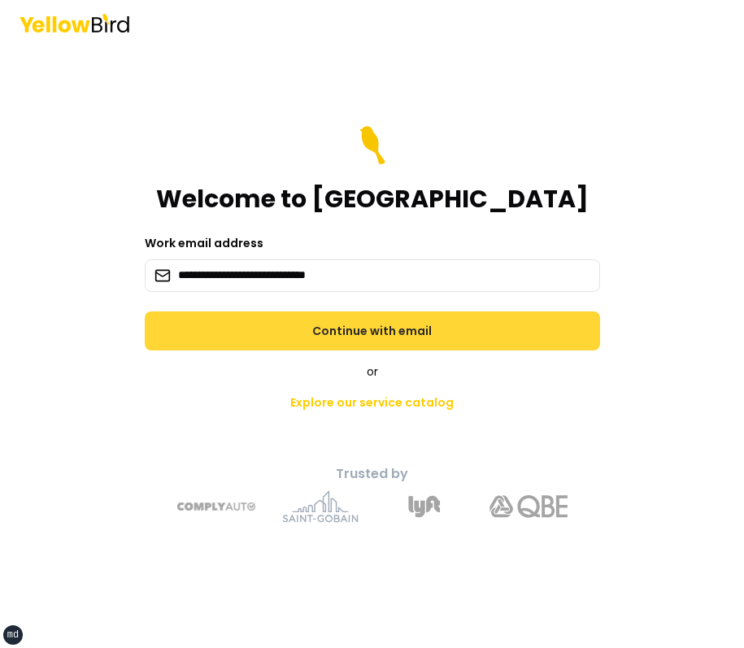
click at [307, 333] on button "Continue with email" at bounding box center [372, 330] width 455 height 39
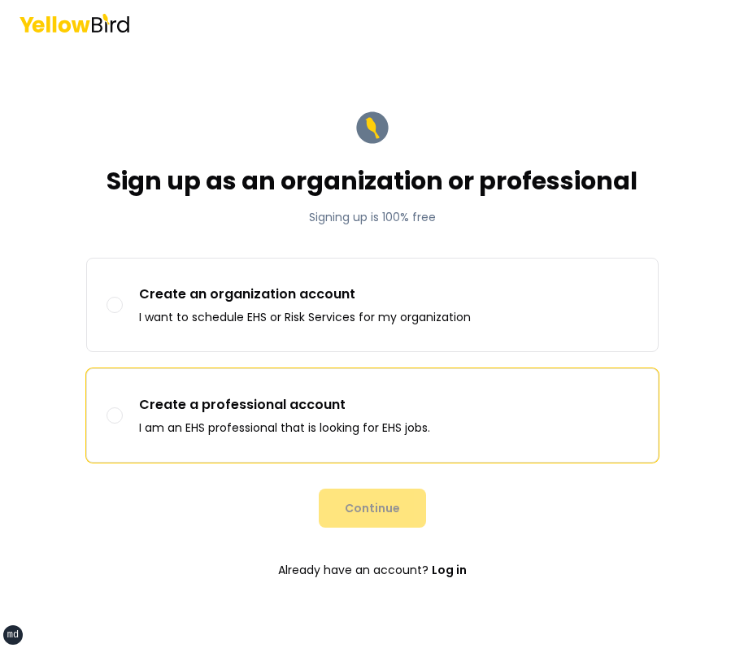
click at [250, 412] on p "Create a professional account" at bounding box center [284, 405] width 291 height 20
click at [123, 412] on button "Create a professional account I am an EHS professional that is looking for EHS …" at bounding box center [115, 415] width 16 height 16
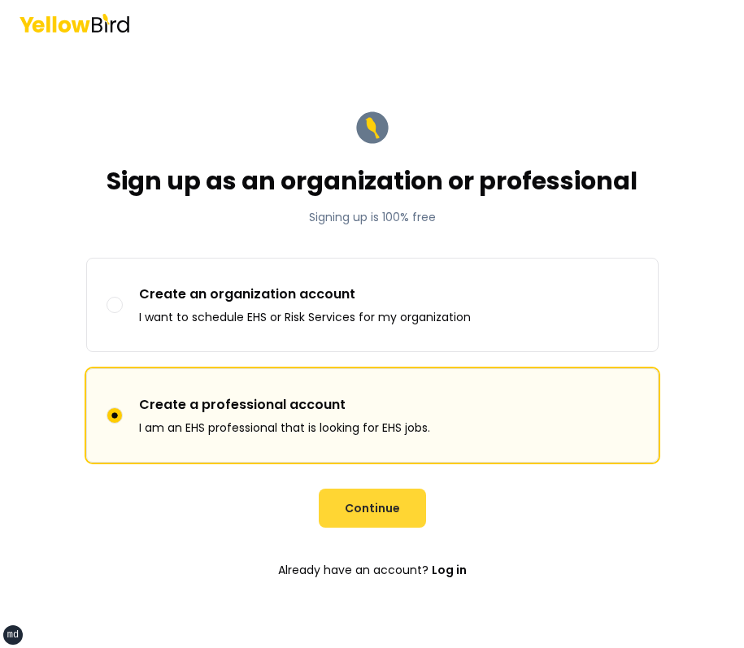
click at [419, 513] on button "Continue" at bounding box center [372, 508] width 107 height 39
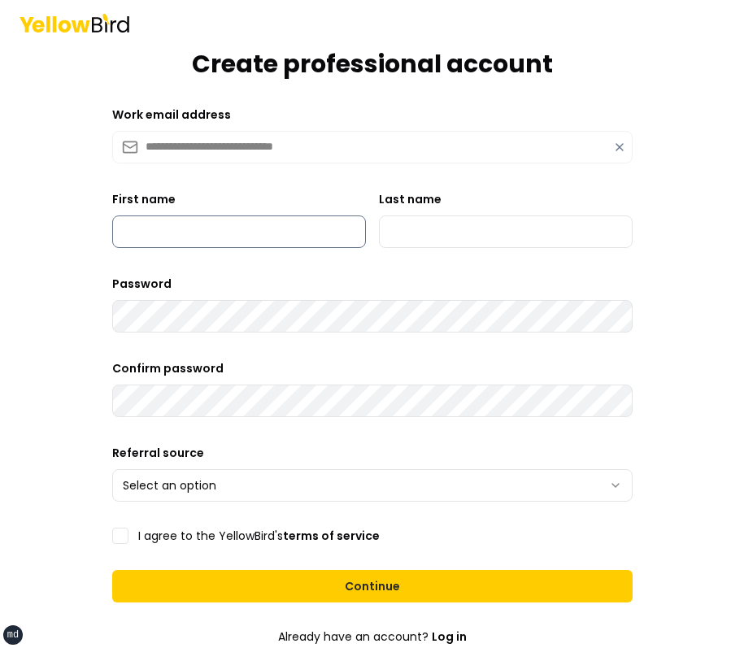
click at [327, 234] on input "First name" at bounding box center [239, 232] width 254 height 33
type input "*****"
type input "*"
type input "******"
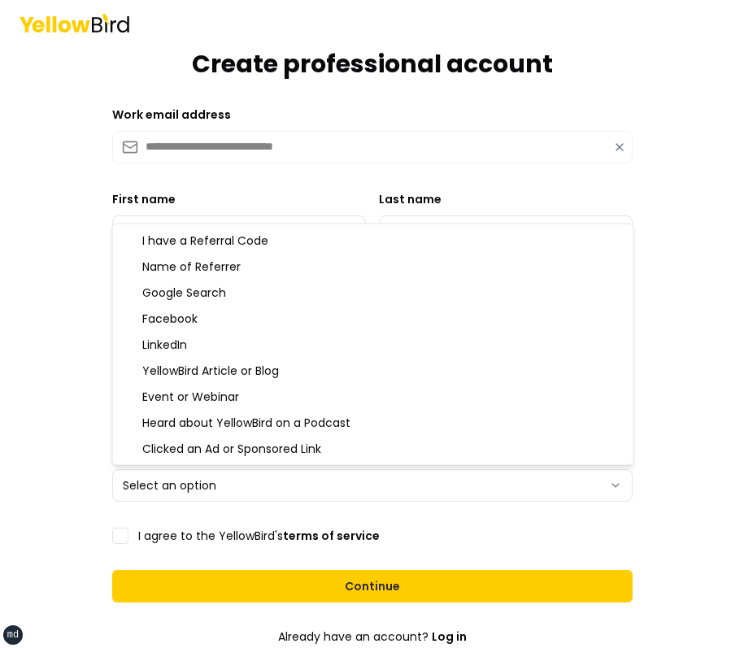
click at [278, 492] on html "**********" at bounding box center [372, 324] width 744 height 648
select select "**********"
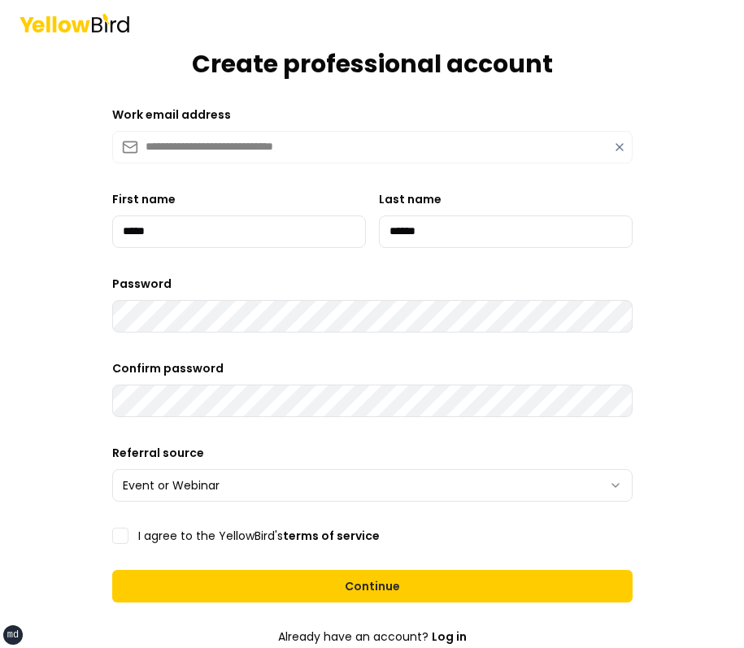
click at [186, 536] on label "I agree to the YellowBird's terms of service" at bounding box center [259, 535] width 242 height 11
click at [128, 536] on button "I agree to the YellowBird's terms of service" at bounding box center [120, 536] width 16 height 16
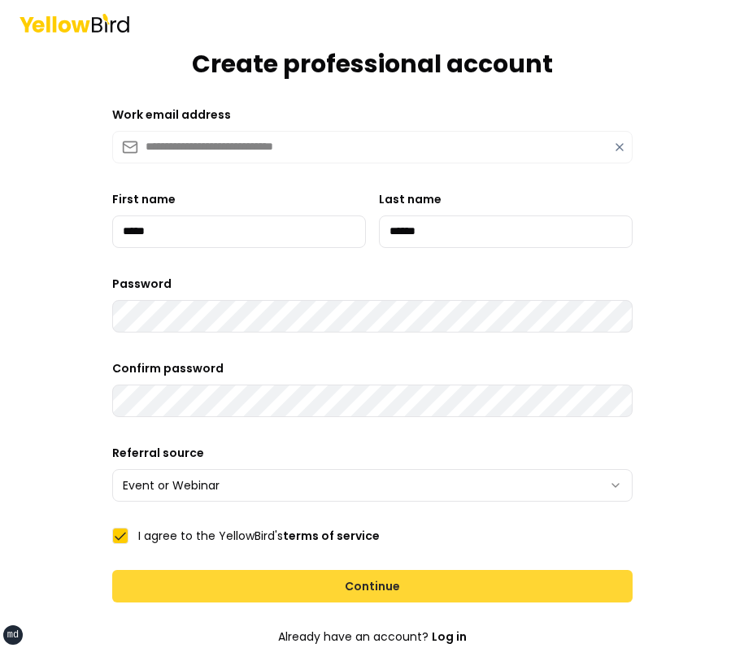
click at [290, 597] on button "Continue" at bounding box center [372, 586] width 520 height 33
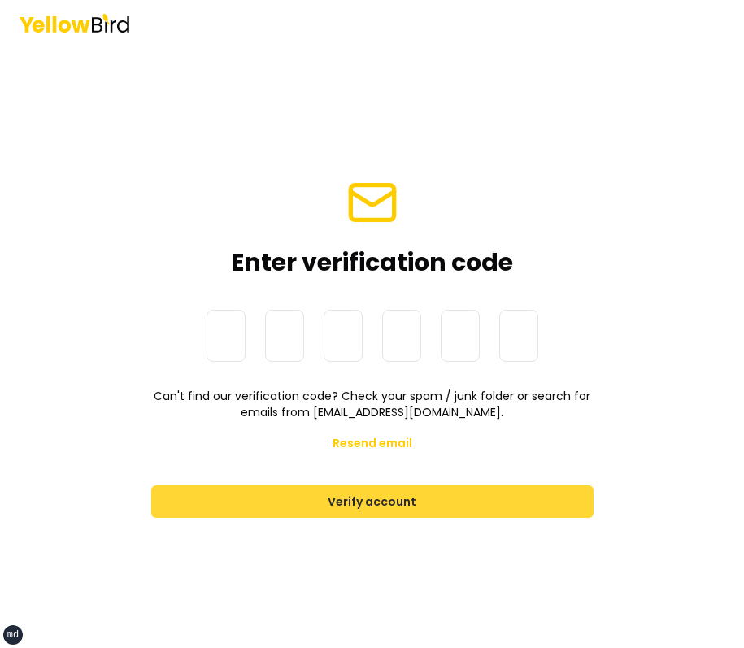
click at [399, 507] on button "Verify account" at bounding box center [372, 502] width 442 height 33
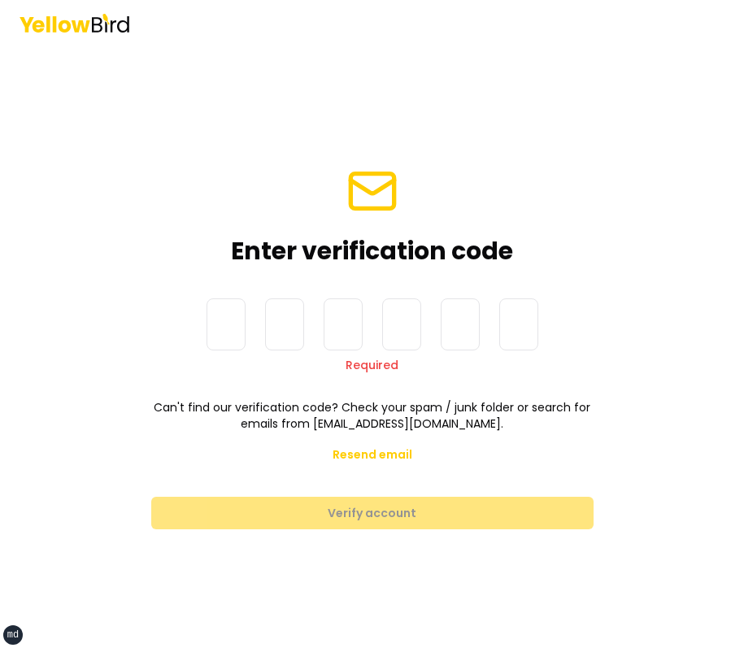
click at [233, 325] on input at bounding box center [389, 324] width 364 height 52
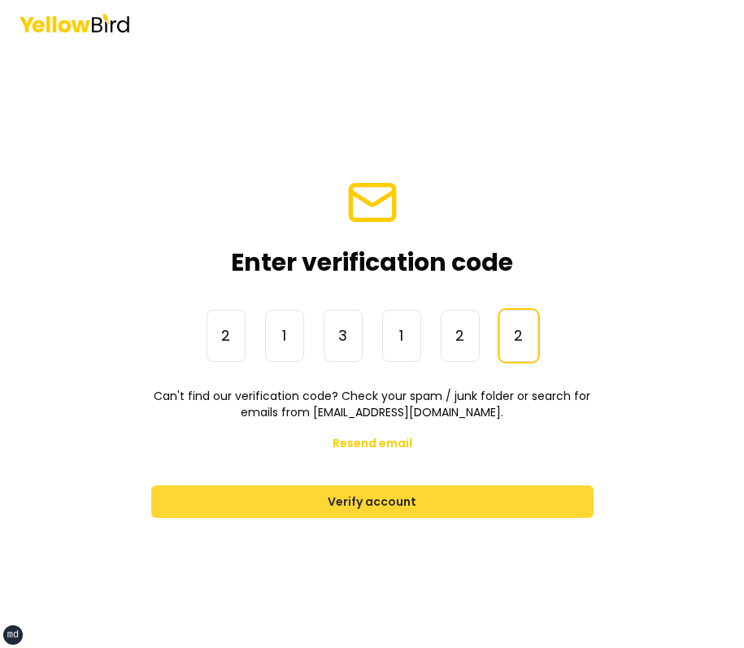
type input "******"
click at [301, 490] on button "Verify account" at bounding box center [372, 502] width 442 height 33
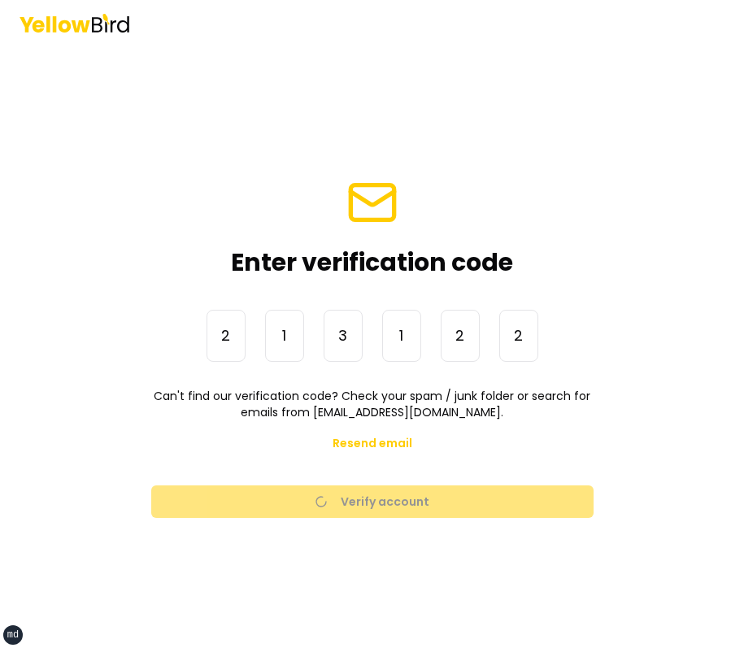
click at [568, 191] on div "Enter verification code" at bounding box center [372, 226] width 442 height 101
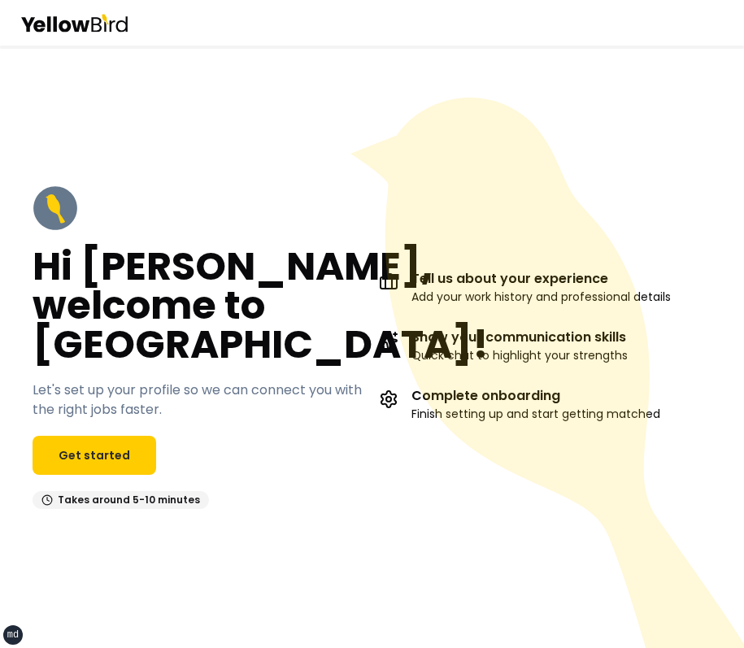
click at [89, 428] on div "Hi [PERSON_NAME], welcome to [GEOGRAPHIC_DATA]! Let's set up your profile so we…" at bounding box center [199, 347] width 333 height 324
click at [89, 445] on link "Get started" at bounding box center [95, 455] width 124 height 39
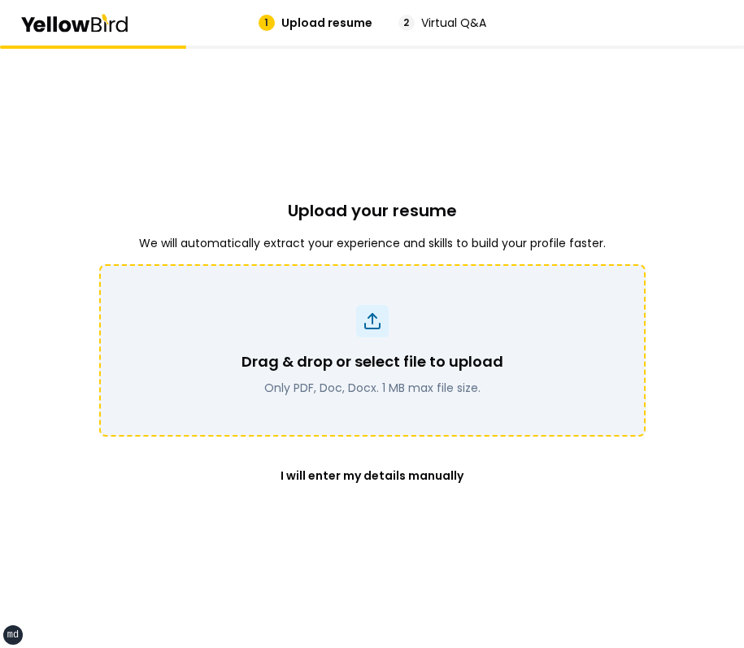
click at [382, 326] on div at bounding box center [372, 321] width 33 height 33
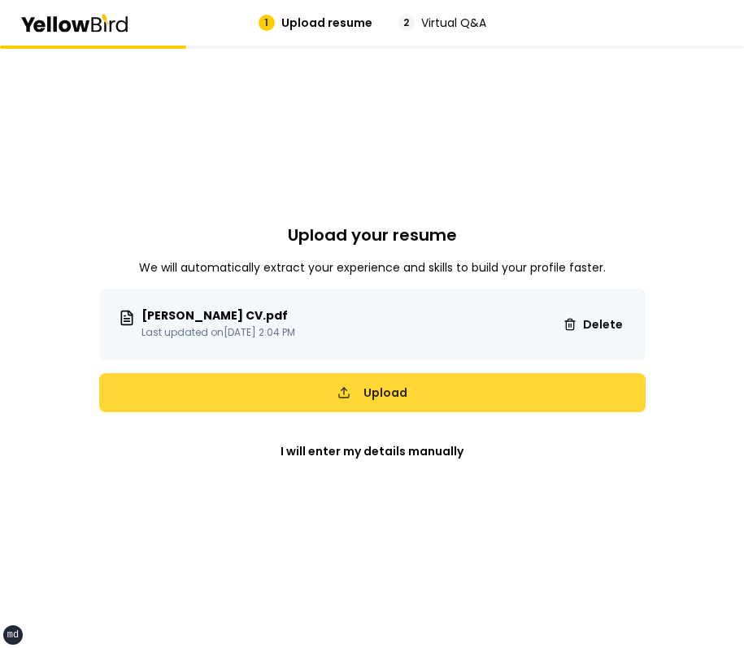
click at [473, 411] on button "Upload" at bounding box center [372, 392] width 547 height 39
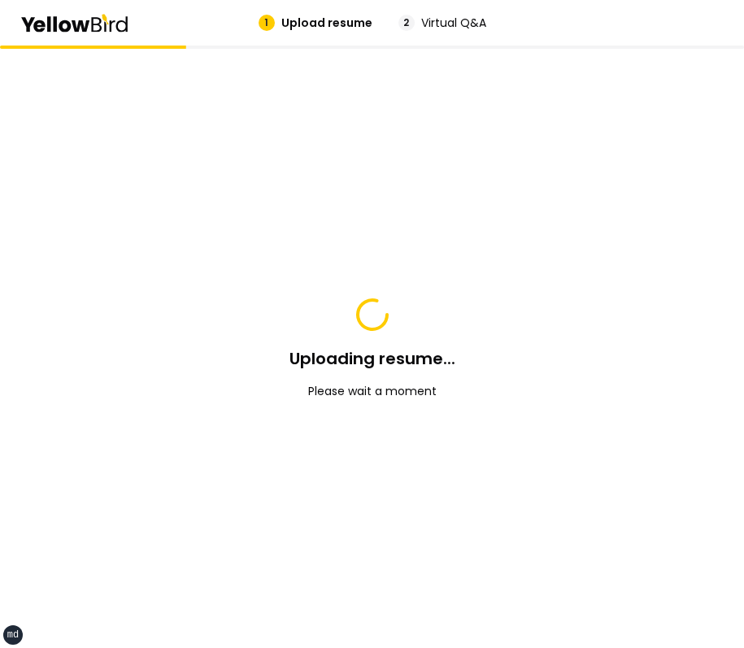
click at [621, 316] on div "Uploading resume... Please wait a moment" at bounding box center [372, 347] width 547 height 603
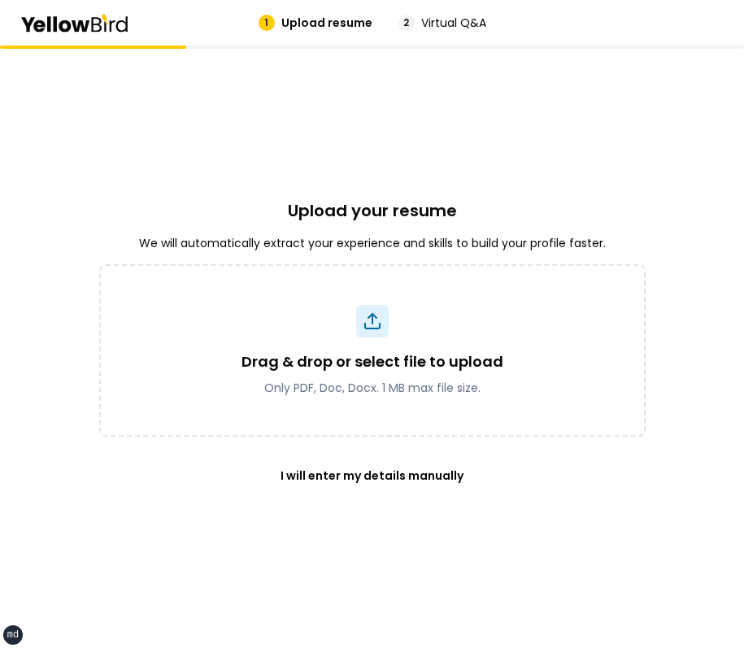
click at [556, 65] on div "Upload your resume We will automatically extract your experience and skills to …" at bounding box center [372, 347] width 547 height 603
click at [542, 99] on div "Upload your resume We will automatically extract your experience and skills to …" at bounding box center [372, 347] width 547 height 603
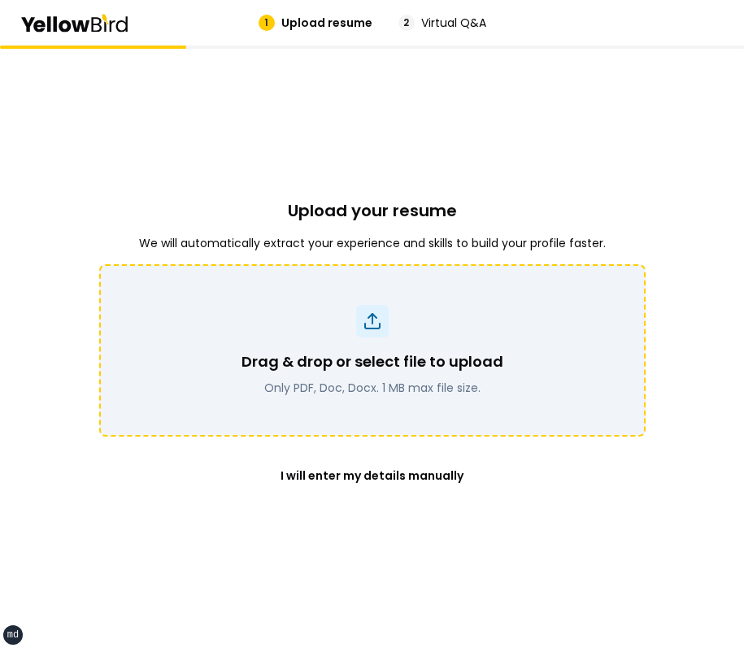
click at [431, 282] on div "Drag & drop or select file to upload Only PDF, Doc, Docx. 1 MB max file size." at bounding box center [372, 350] width 547 height 172
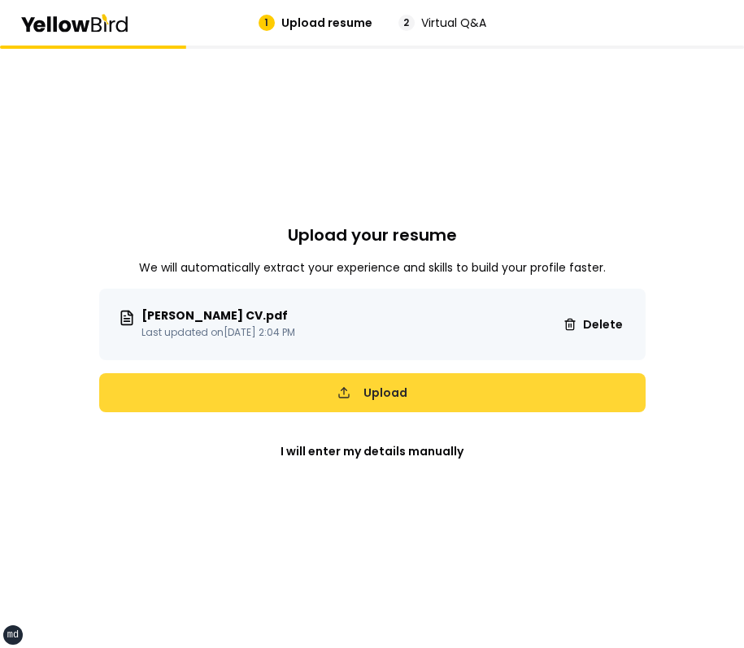
click at [509, 386] on button "Upload" at bounding box center [372, 392] width 547 height 39
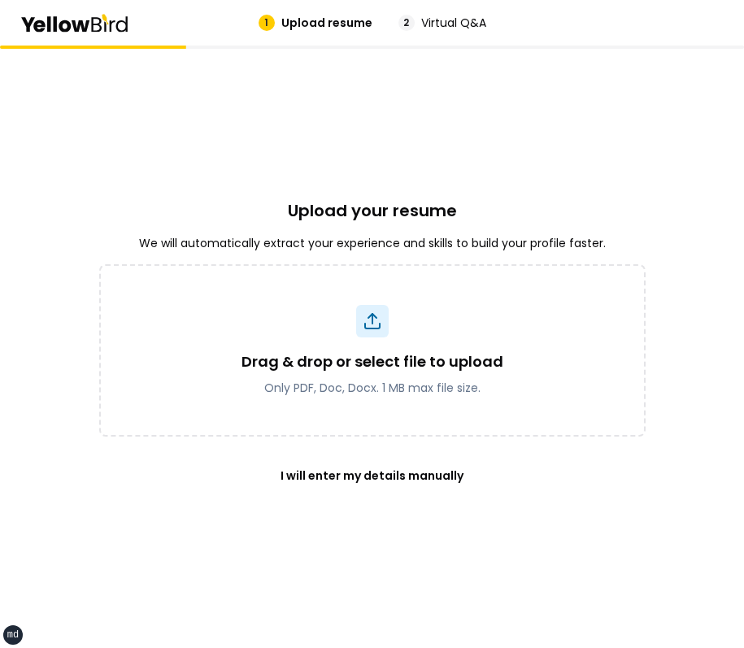
click at [621, 177] on div "Upload your resume We will automatically extract your experience and skills to …" at bounding box center [372, 347] width 547 height 603
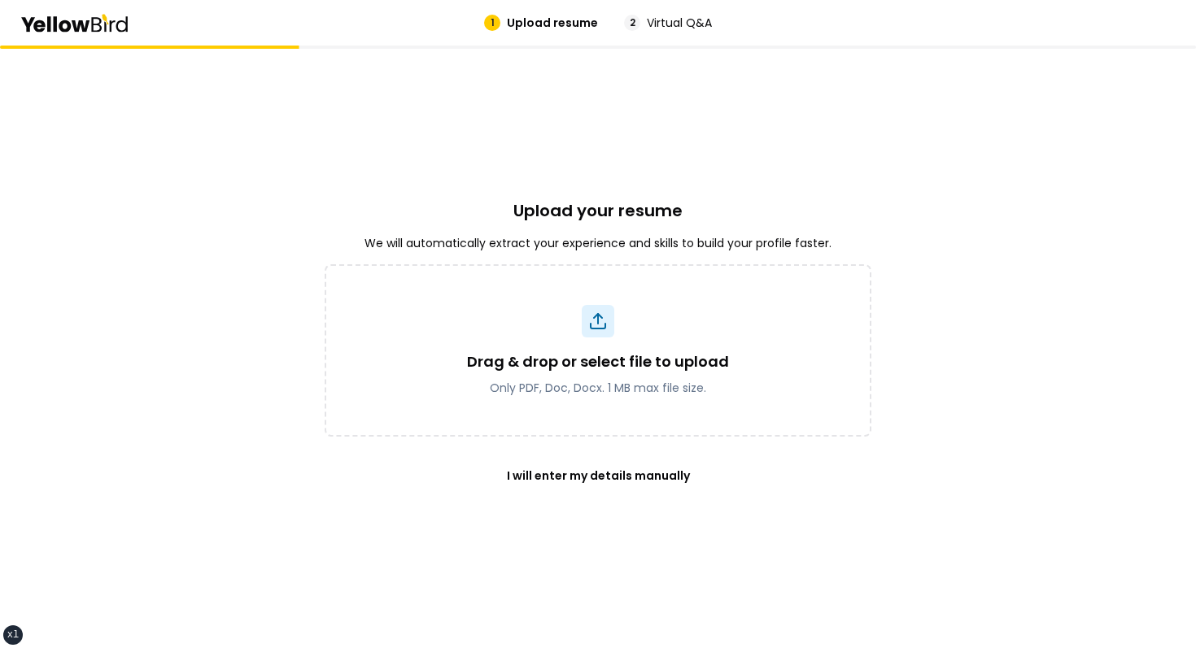
click at [765, 93] on div "Upload your resume We will automatically extract your experience and skills to …" at bounding box center [597, 347] width 547 height 603
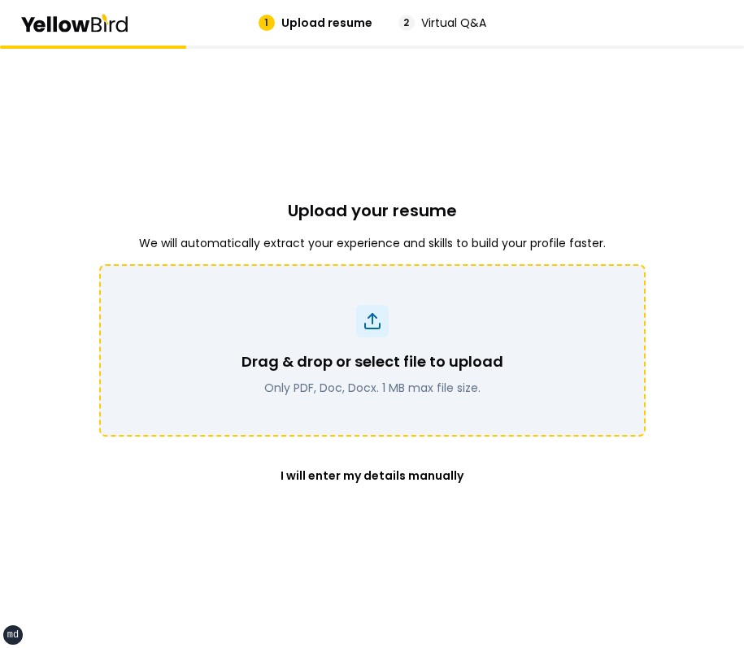
click at [463, 367] on p "Drag & drop or select file to upload" at bounding box center [373, 362] width 262 height 23
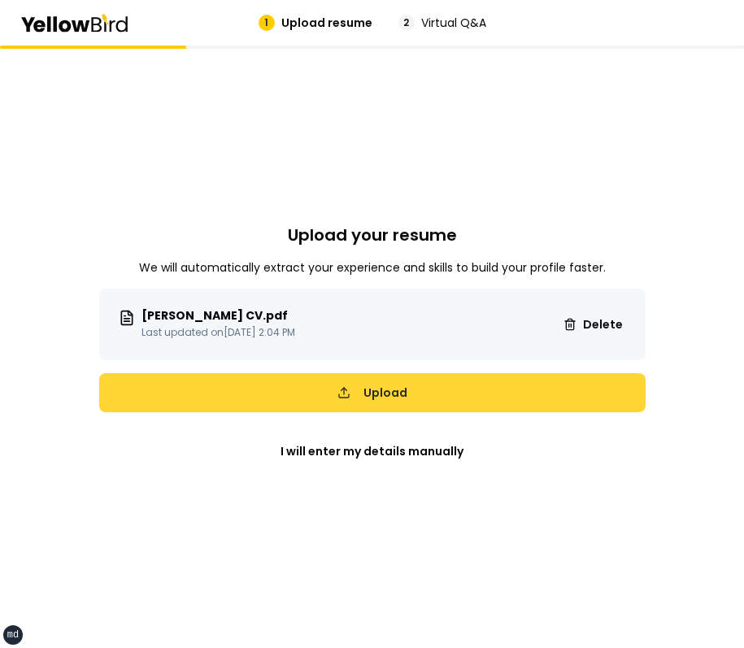
click at [547, 406] on button "Upload" at bounding box center [372, 392] width 547 height 39
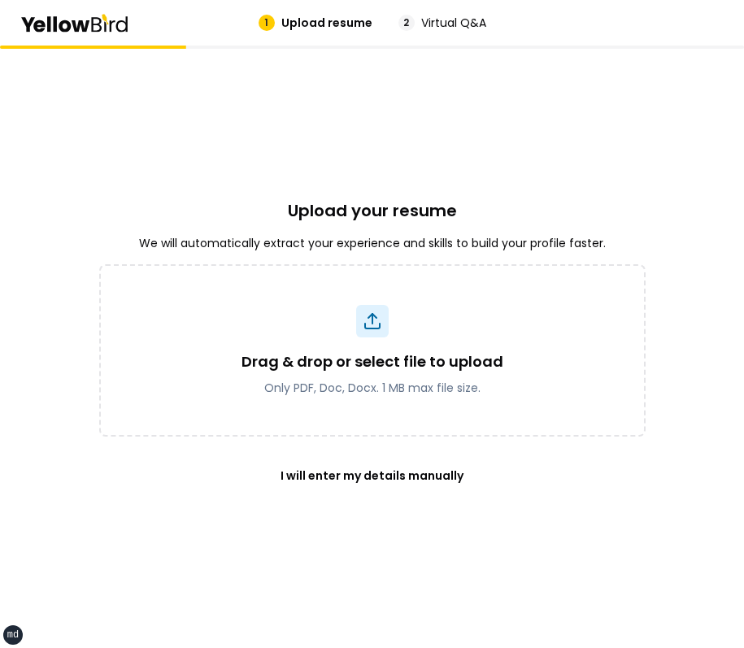
click at [657, 139] on div "Upload your resume We will automatically extract your experience and skills to …" at bounding box center [372, 347] width 744 height 603
click at [666, 218] on div "Upload your resume We will automatically extract your experience and skills to …" at bounding box center [372, 347] width 744 height 603
click at [557, 109] on div "Upload your resume We will automatically extract your experience and skills to …" at bounding box center [372, 347] width 547 height 603
click at [581, 98] on div "Upload your resume We will automatically extract your experience and skills to …" at bounding box center [372, 347] width 547 height 603
click at [403, 133] on div "Upload your resume We will automatically extract your experience and skills to …" at bounding box center [372, 347] width 547 height 603
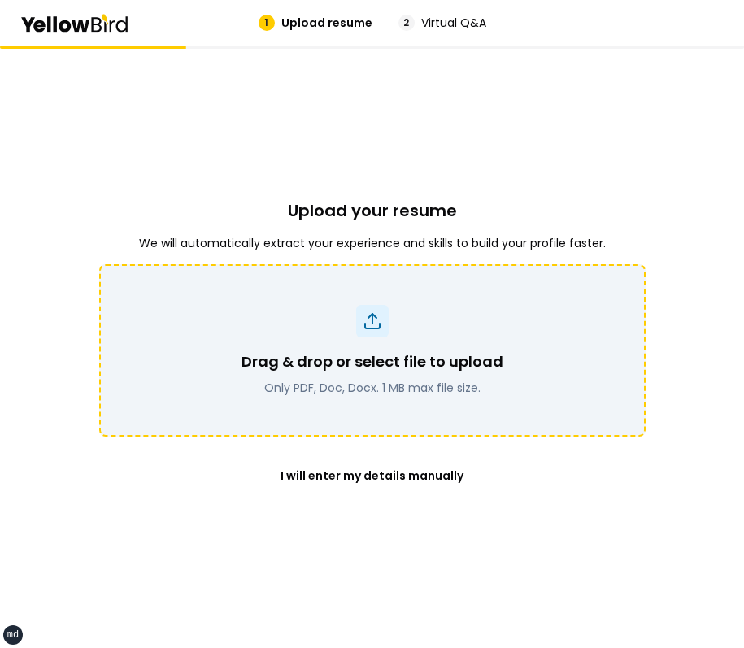
click at [523, 338] on div "Drag & drop or select file to upload Only PDF, Doc, Docx. 1 MB max file size." at bounding box center [372, 350] width 504 height 91
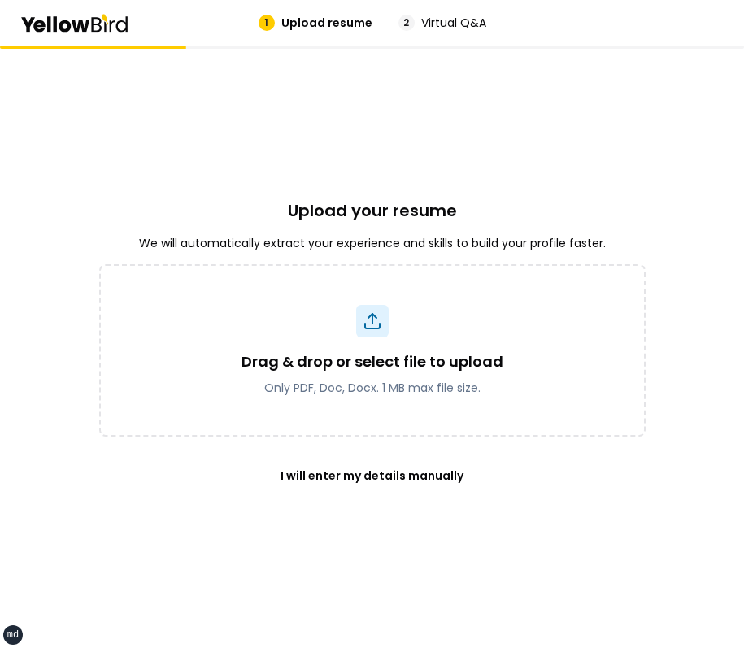
click at [566, 179] on div "Upload your resume We will automatically extract your experience and skills to …" at bounding box center [372, 347] width 547 height 603
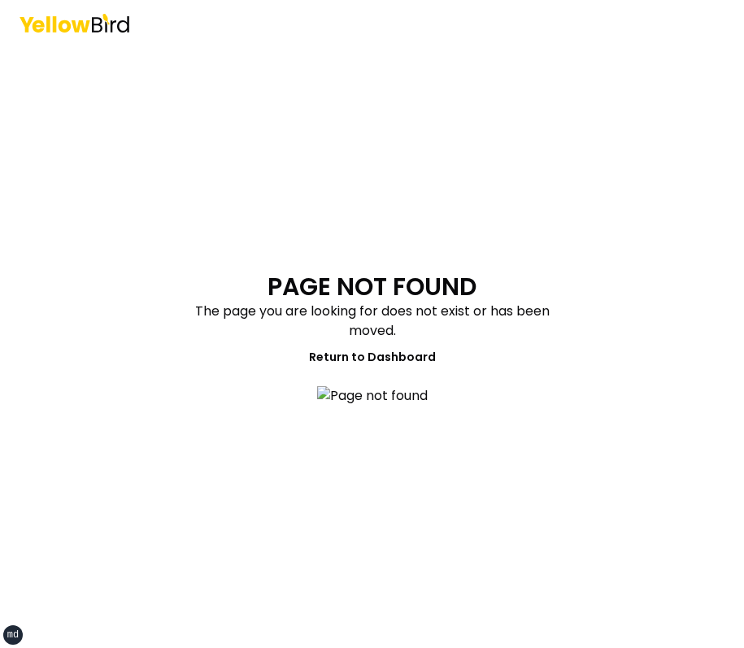
click at [581, 167] on main "PAGE NOT FOUND The page you are looking for does not exist or has been moved. R…" at bounding box center [372, 347] width 625 height 603
click at [574, 83] on main "PAGE NOT FOUND The page you are looking for does not exist or has been moved. R…" at bounding box center [372, 347] width 625 height 603
